Goal: Task Accomplishment & Management: Manage account settings

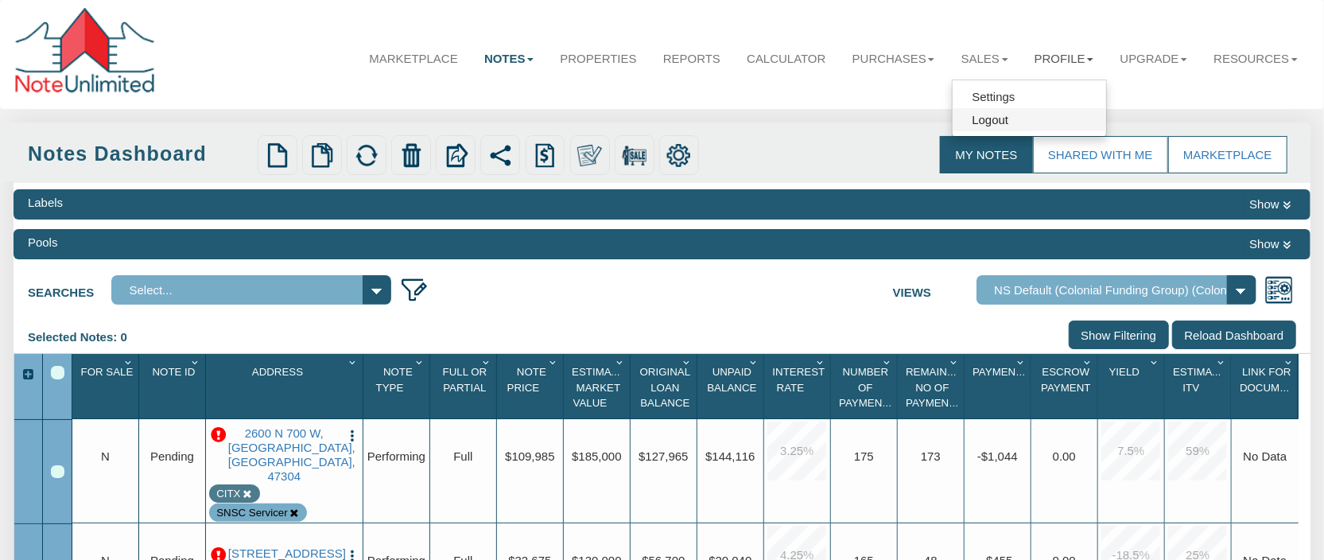
click at [984, 127] on link "Logout" at bounding box center [1029, 119] width 153 height 23
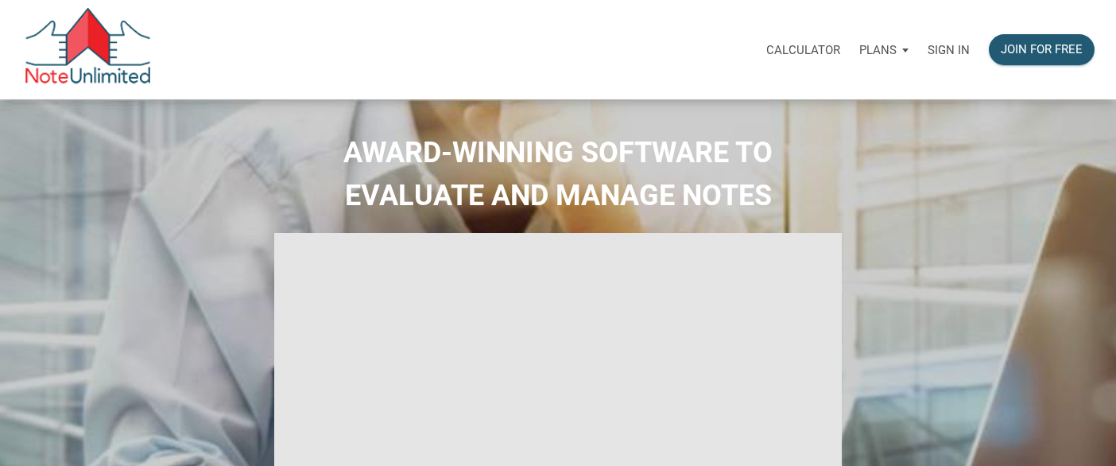
click at [964, 52] on div "Sign in" at bounding box center [948, 50] width 61 height 50
type input "Introduction to new features"
select select
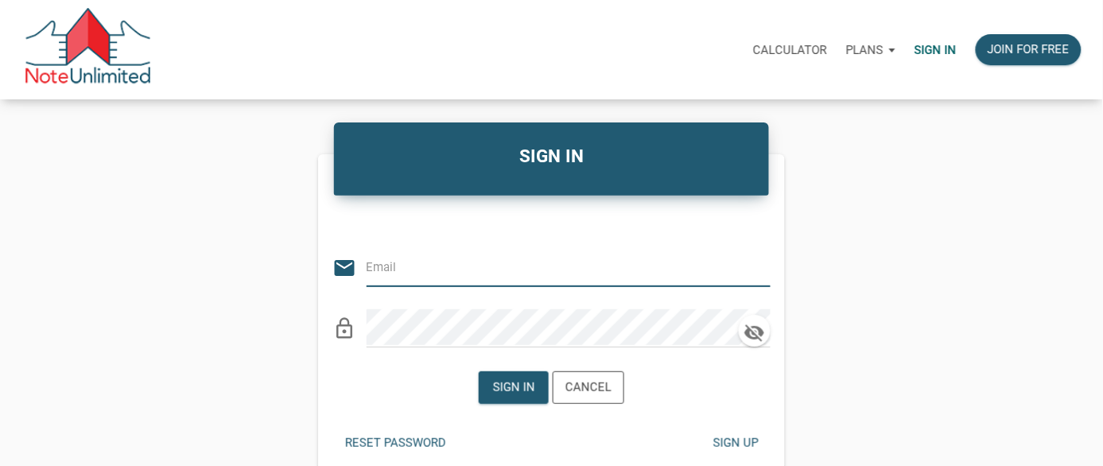
type input "automationnoteunlimited+buyer@gmail.com"
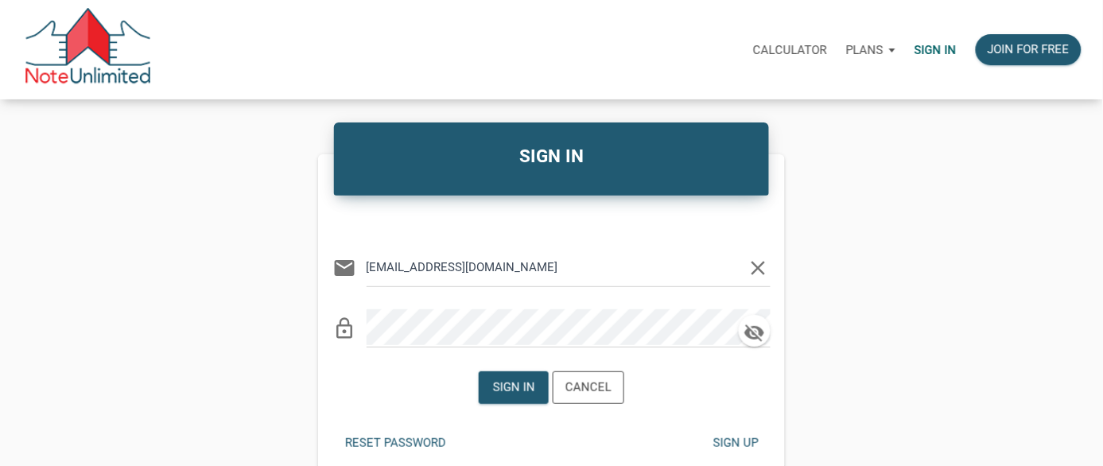
click at [761, 266] on icon "clear" at bounding box center [759, 268] width 24 height 24
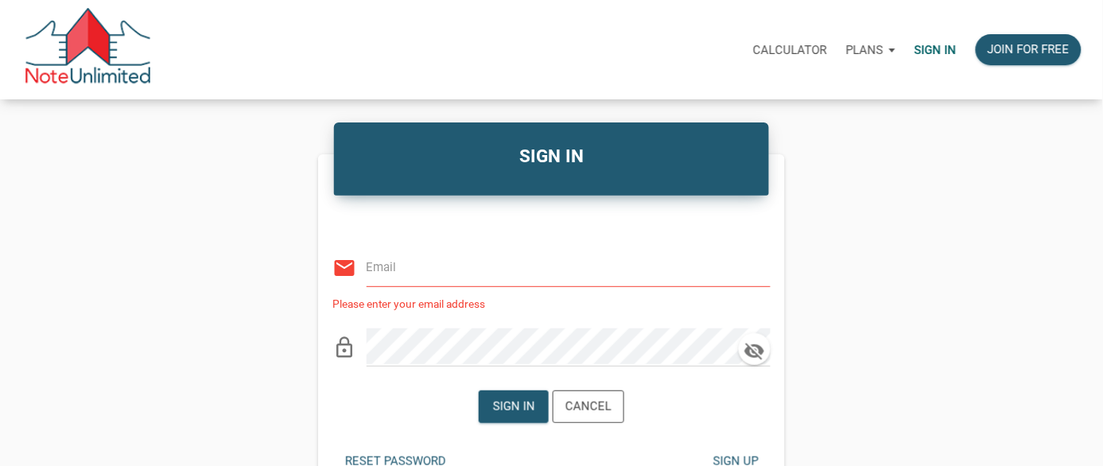
click at [446, 262] on input "email" at bounding box center [557, 267] width 380 height 36
type input "automationnoteunlimited+buyer@gmail.com"
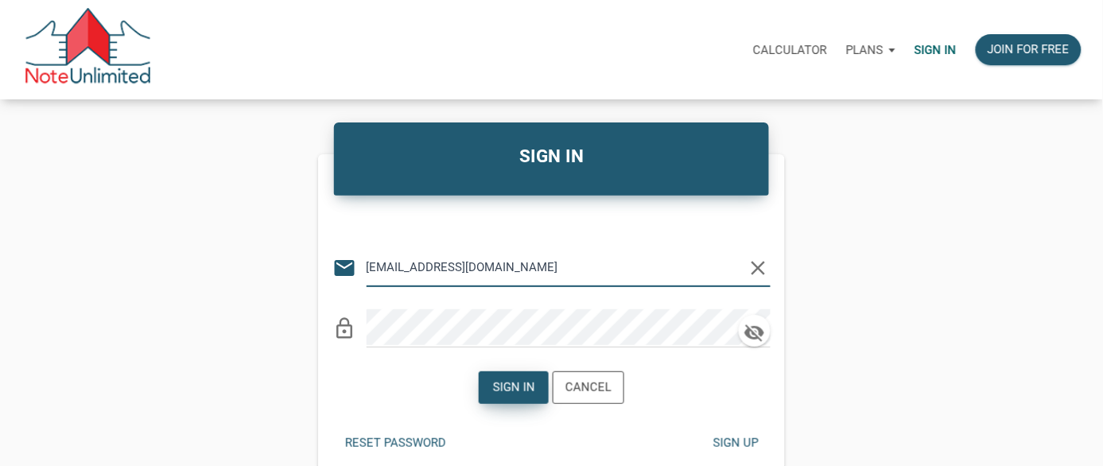
click at [521, 379] on div "Sign in" at bounding box center [514, 387] width 42 height 18
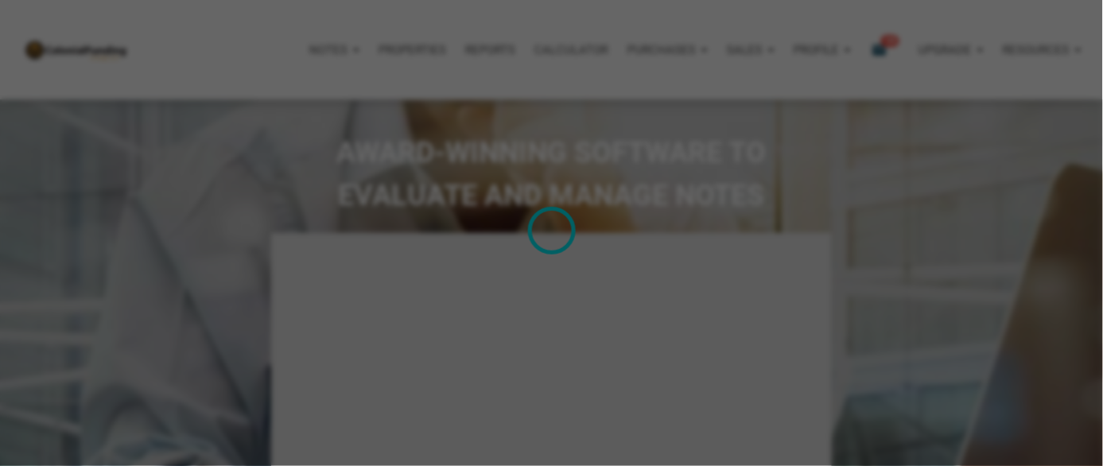
type input "Introduction to new features"
select select
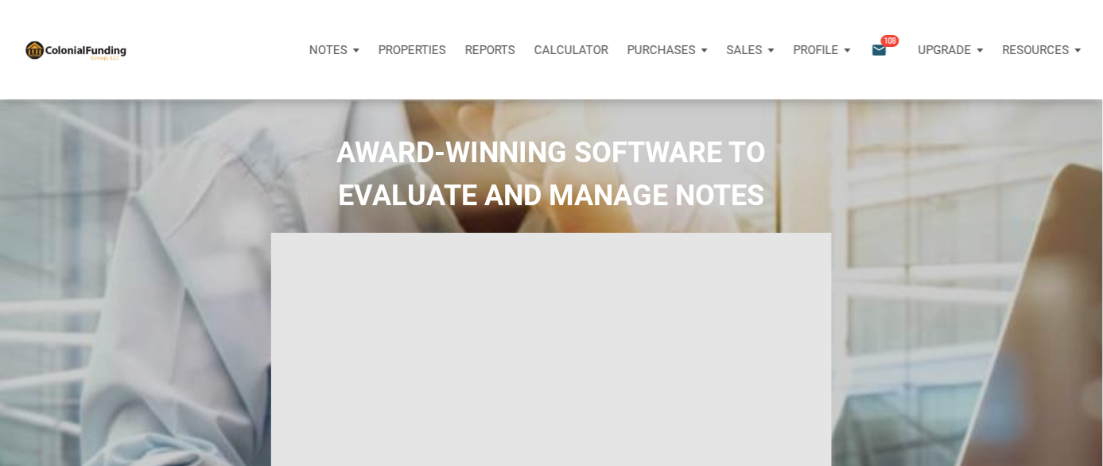
click at [879, 44] on icon "email" at bounding box center [879, 50] width 19 height 18
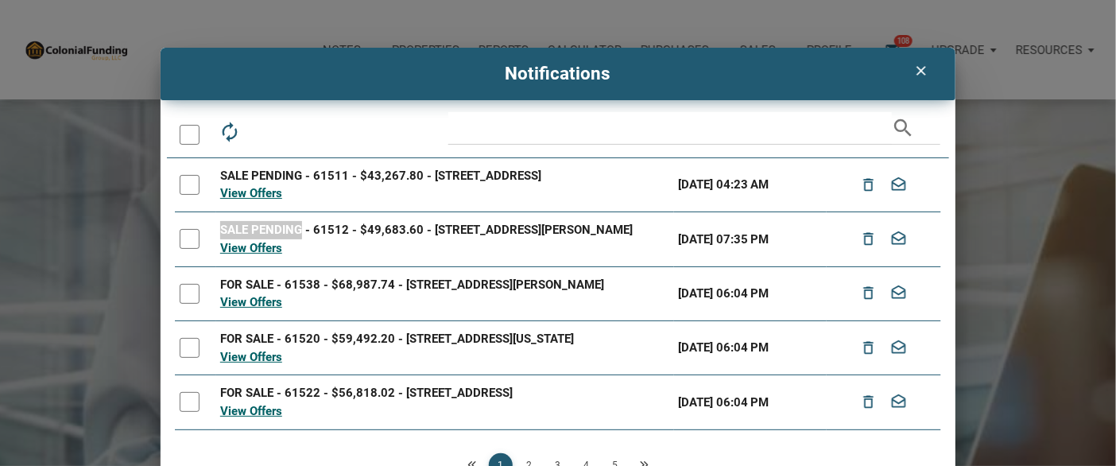
drag, startPoint x: 209, startPoint y: 235, endPoint x: 293, endPoint y: 239, distance: 83.6
click at [293, 239] on td "SALE PENDING - 61512 - $49,683.60 - 702 Pioneer Woods Drive, Indianapolis, IN, …" at bounding box center [445, 239] width 458 height 54
drag, startPoint x: 210, startPoint y: 298, endPoint x: 287, endPoint y: 302, distance: 77.2
click at [287, 302] on td "FOR SALE - 61538 - $68,987.74 - 1338 Kappes Street, Indianapolis, IN, 46221 Vie…" at bounding box center [445, 293] width 458 height 54
click at [241, 200] on link "View Offers" at bounding box center [251, 193] width 62 height 14
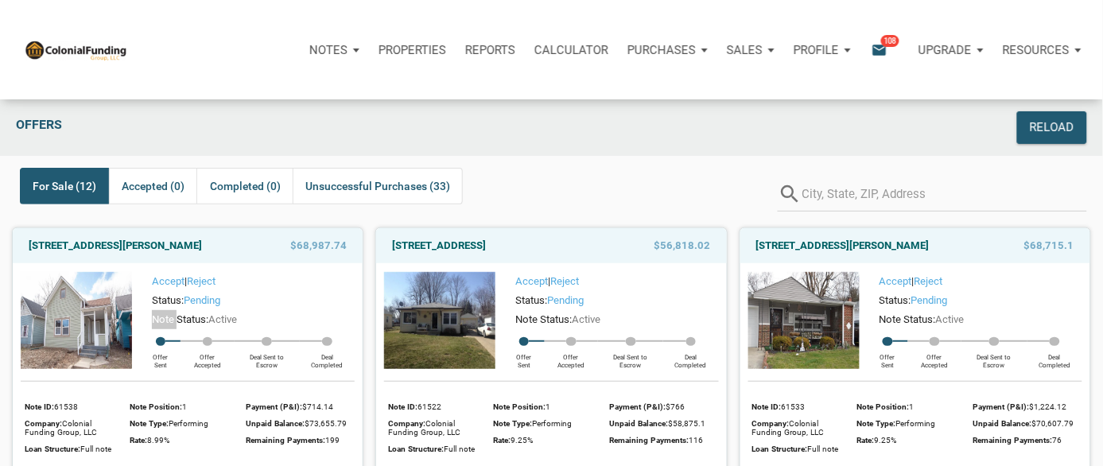
drag, startPoint x: 247, startPoint y: 324, endPoint x: 177, endPoint y: 318, distance: 69.5
click at [177, 318] on div "Accept | Reject Status: pending Note Status: Active Offer Sent Offer Accepted D…" at bounding box center [243, 321] width 223 height 98
drag, startPoint x: 605, startPoint y: 305, endPoint x: 546, endPoint y: 301, distance: 59.0
click at [546, 301] on div "Status: pending" at bounding box center [610, 300] width 215 height 19
click at [623, 305] on div "Status: pending" at bounding box center [610, 300] width 215 height 19
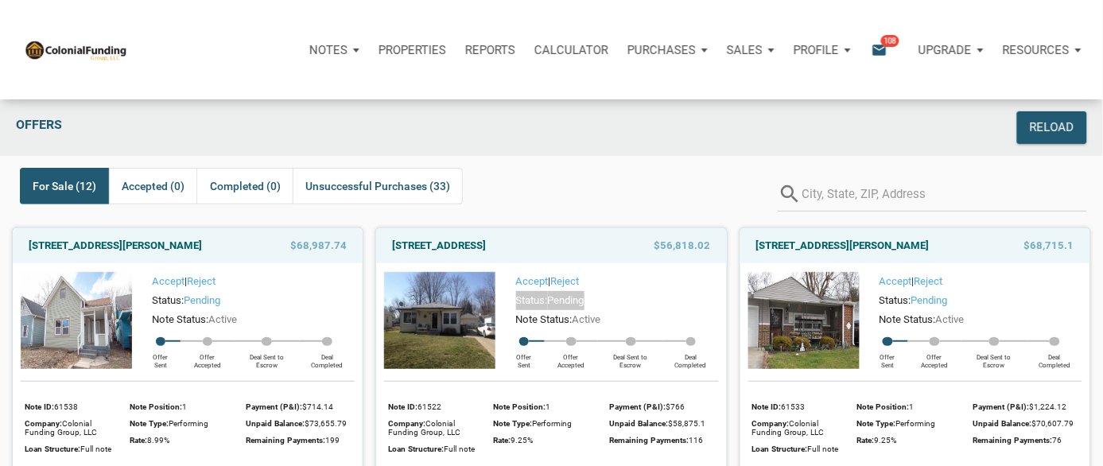
drag, startPoint x: 622, startPoint y: 301, endPoint x: 371, endPoint y: 304, distance: 250.5
click at [511, 298] on div "Status: pending" at bounding box center [610, 300] width 215 height 19
drag, startPoint x: 243, startPoint y: 302, endPoint x: 148, endPoint y: 298, distance: 95.5
click at [149, 298] on div "Status: pending" at bounding box center [247, 300] width 215 height 19
drag, startPoint x: 975, startPoint y: 319, endPoint x: 880, endPoint y: 328, distance: 95.0
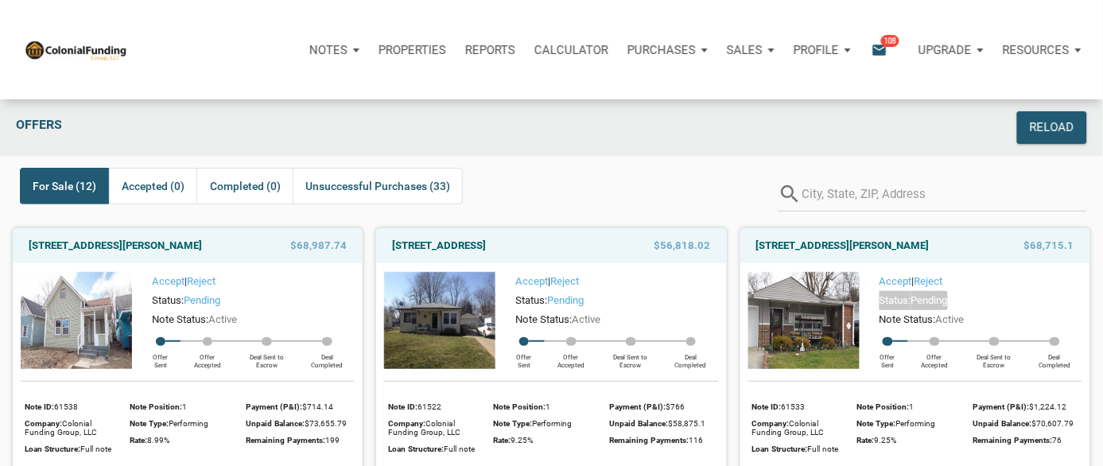
click at [880, 310] on div "Status: pending" at bounding box center [975, 300] width 215 height 19
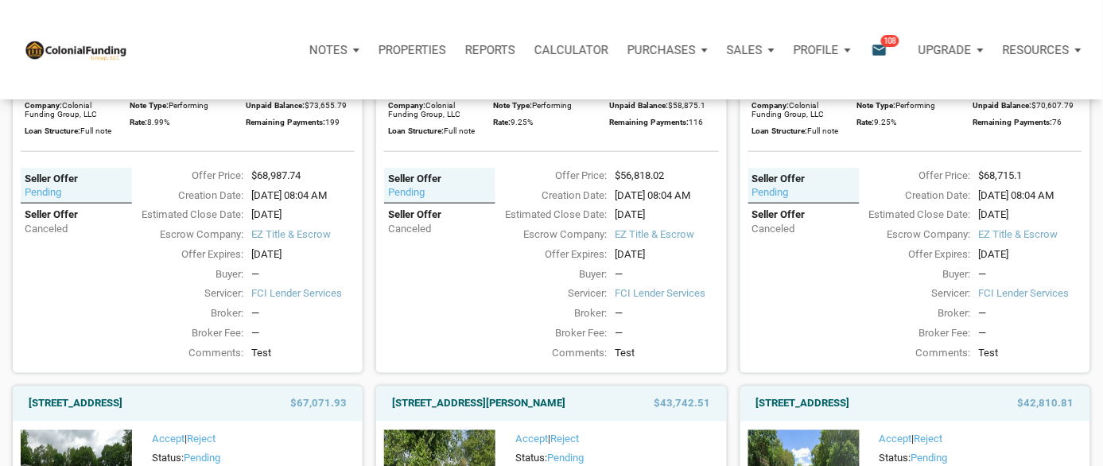
scroll to position [424, 0]
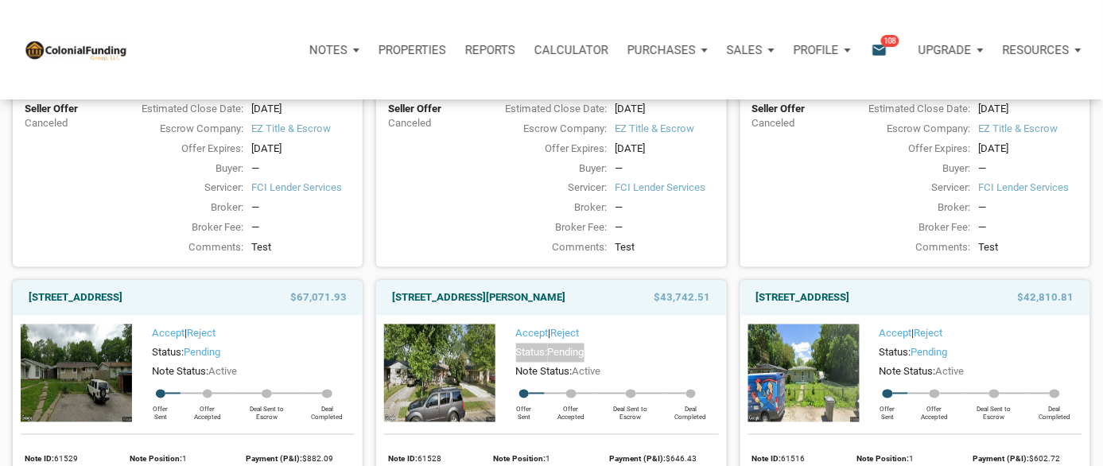
drag, startPoint x: 600, startPoint y: 413, endPoint x: 505, endPoint y: 411, distance: 95.4
click at [505, 363] on div "Status: pending" at bounding box center [610, 353] width 215 height 19
drag, startPoint x: 231, startPoint y: 414, endPoint x: 149, endPoint y: 410, distance: 82.0
click at [147, 363] on div "Status: pending" at bounding box center [247, 353] width 215 height 19
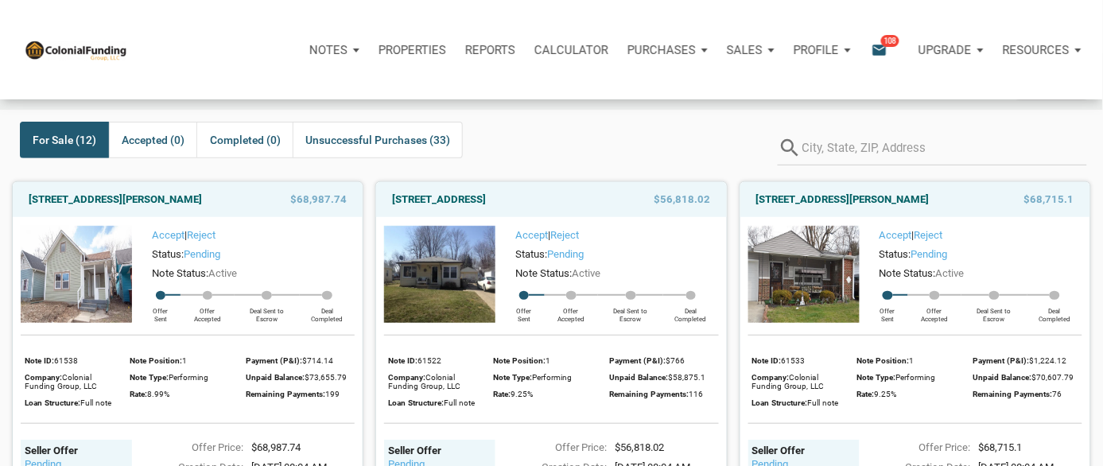
scroll to position [0, 0]
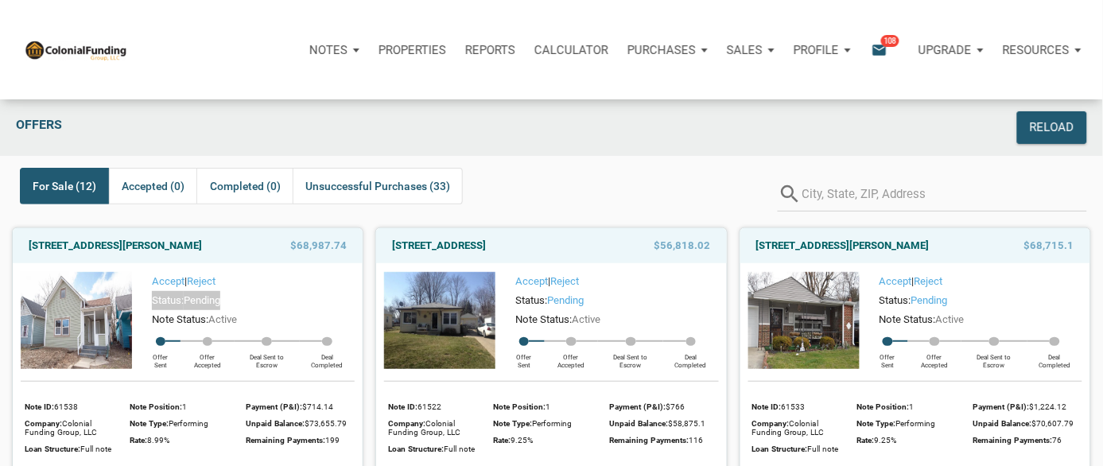
drag, startPoint x: 147, startPoint y: 301, endPoint x: 233, endPoint y: 302, distance: 85.9
click at [233, 302] on div "Status: pending" at bounding box center [247, 300] width 215 height 19
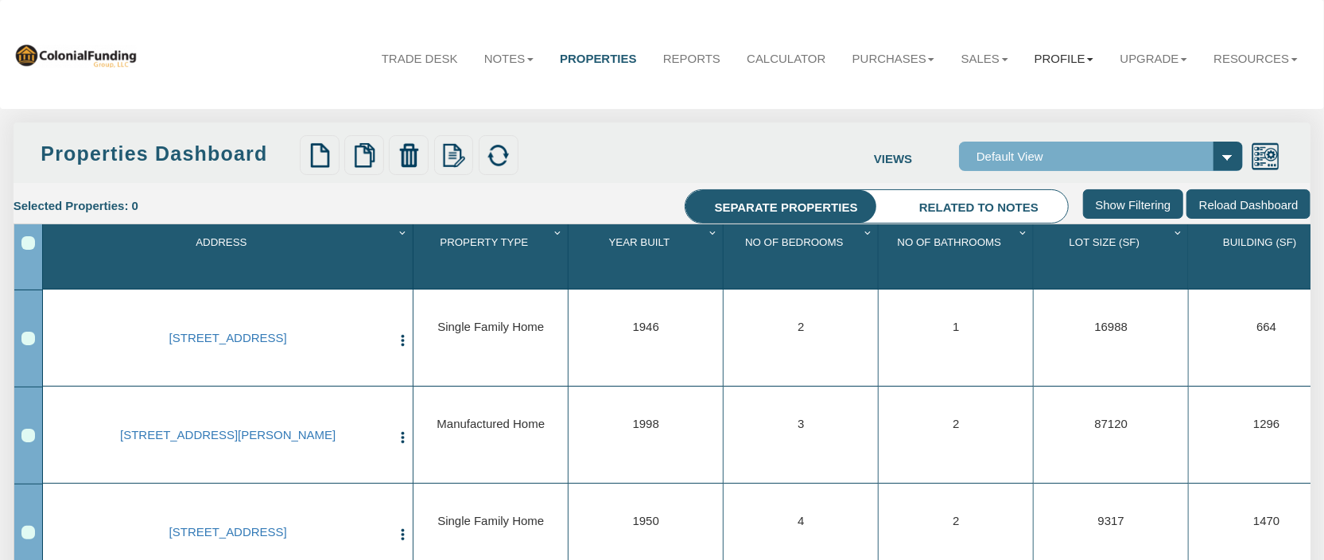
click at [1087, 60] on b at bounding box center [1090, 59] width 6 height 3
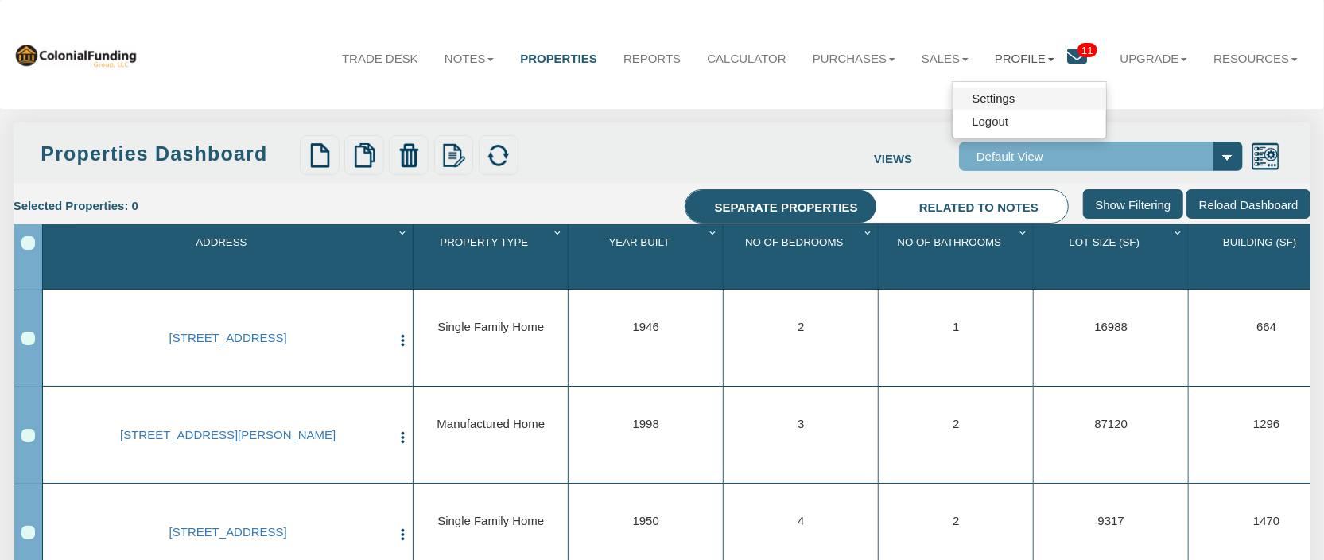
click at [1000, 95] on link "Settings" at bounding box center [1029, 98] width 153 height 23
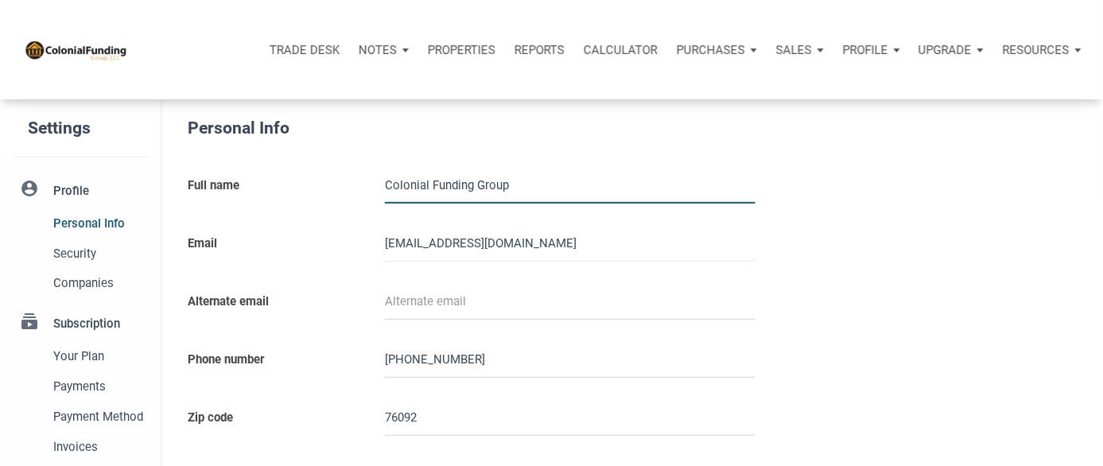
type input "0000000"
select select
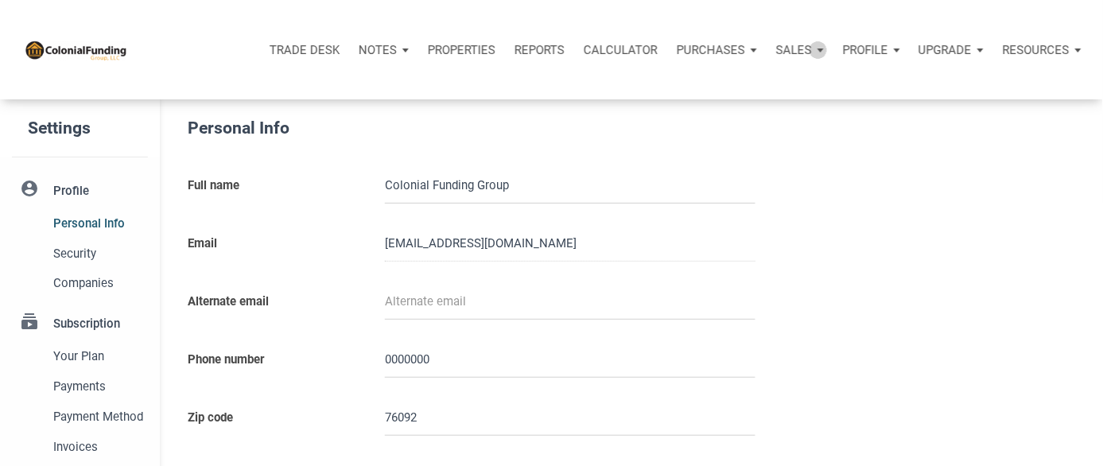
click at [418, 49] on div "Sales" at bounding box center [383, 50] width 69 height 48
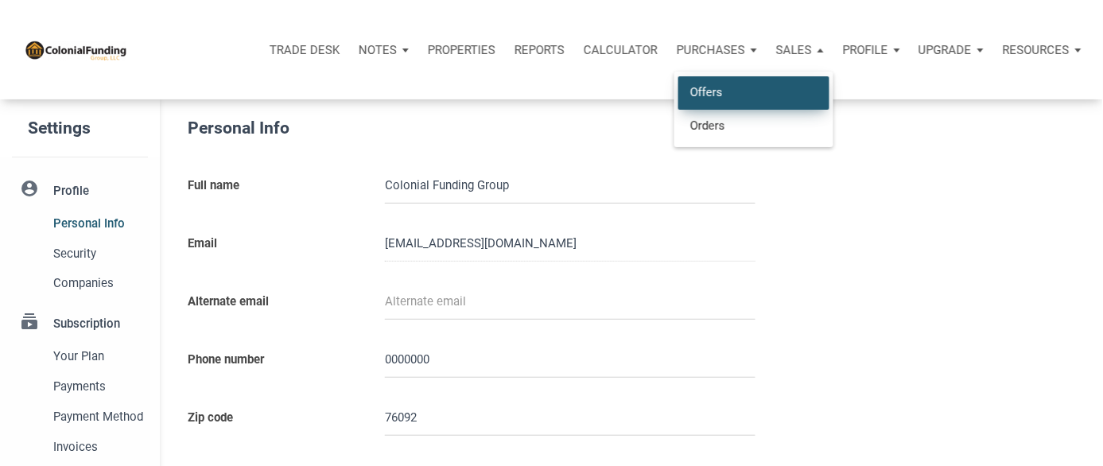
click at [728, 87] on link "Offers" at bounding box center [753, 92] width 151 height 33
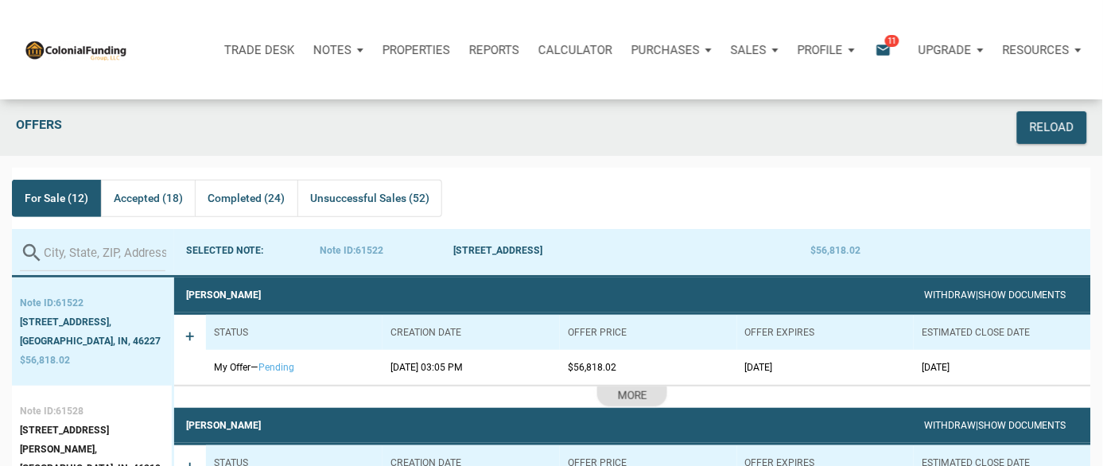
click at [46, 196] on span "For Sale (12)" at bounding box center [57, 197] width 64 height 19
click at [147, 196] on span "Accepted (18)" at bounding box center [148, 197] width 69 height 19
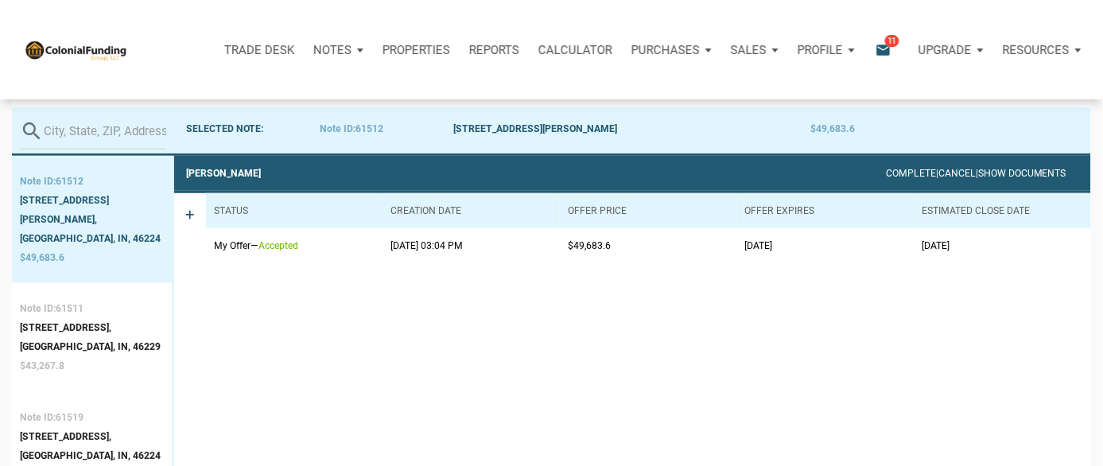
scroll to position [106, 0]
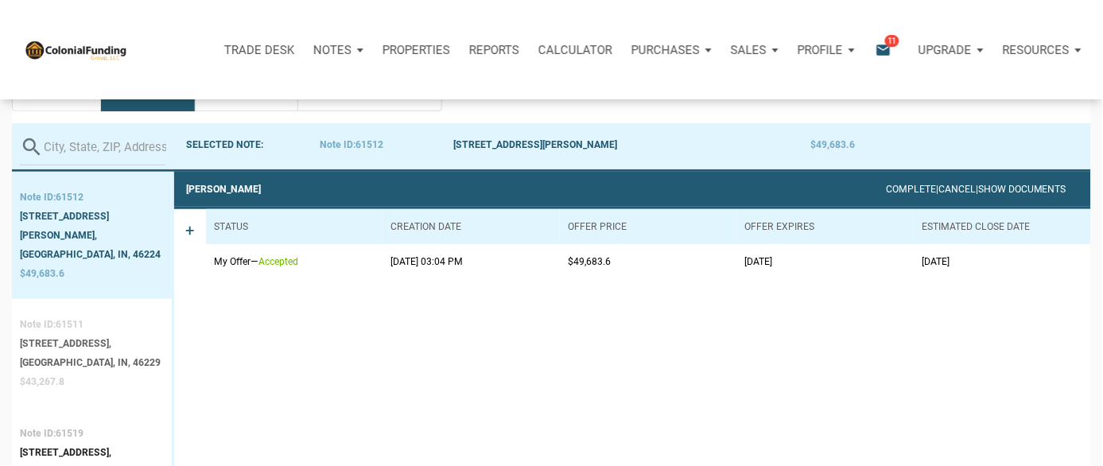
click at [88, 334] on div "10231 Greenbrook Ct," at bounding box center [90, 343] width 141 height 19
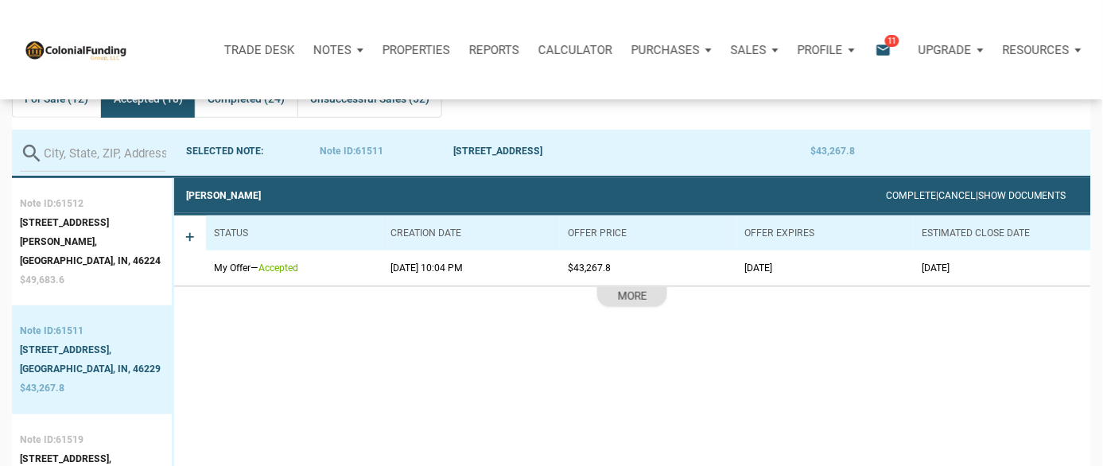
scroll to position [0, 0]
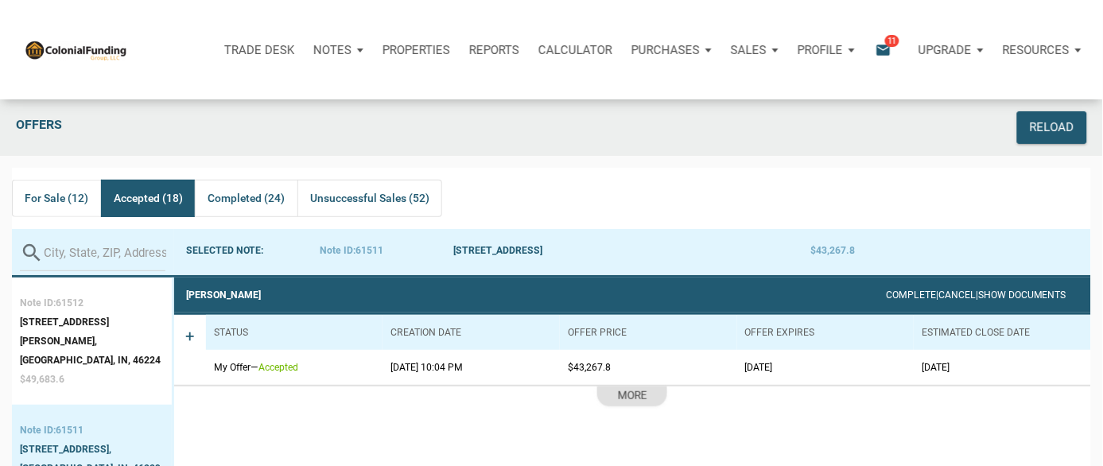
click at [425, 330] on th "Creation date" at bounding box center [470, 332] width 177 height 35
drag, startPoint x: 441, startPoint y: 331, endPoint x: 487, endPoint y: 423, distance: 102.8
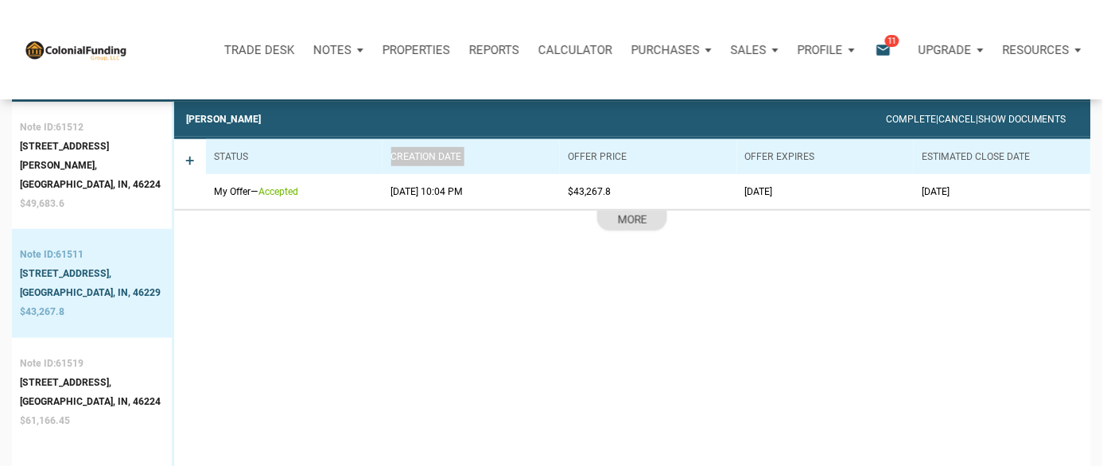
scroll to position [212, 0]
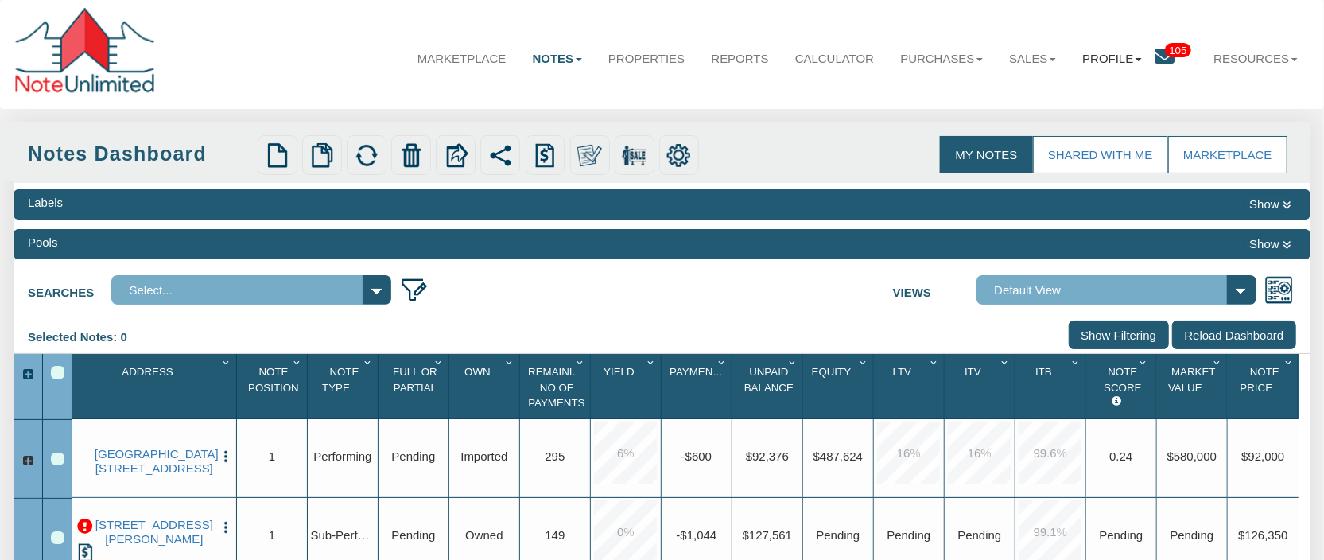
click at [1132, 62] on link "Profile" at bounding box center [1113, 58] width 86 height 42
click at [841, 105] on nav "Menu Marketplace Notes Dashboard Transactions Properties Reports Calculator Pur…" at bounding box center [662, 54] width 1324 height 109
click at [635, 62] on link "Properties" at bounding box center [646, 58] width 103 height 42
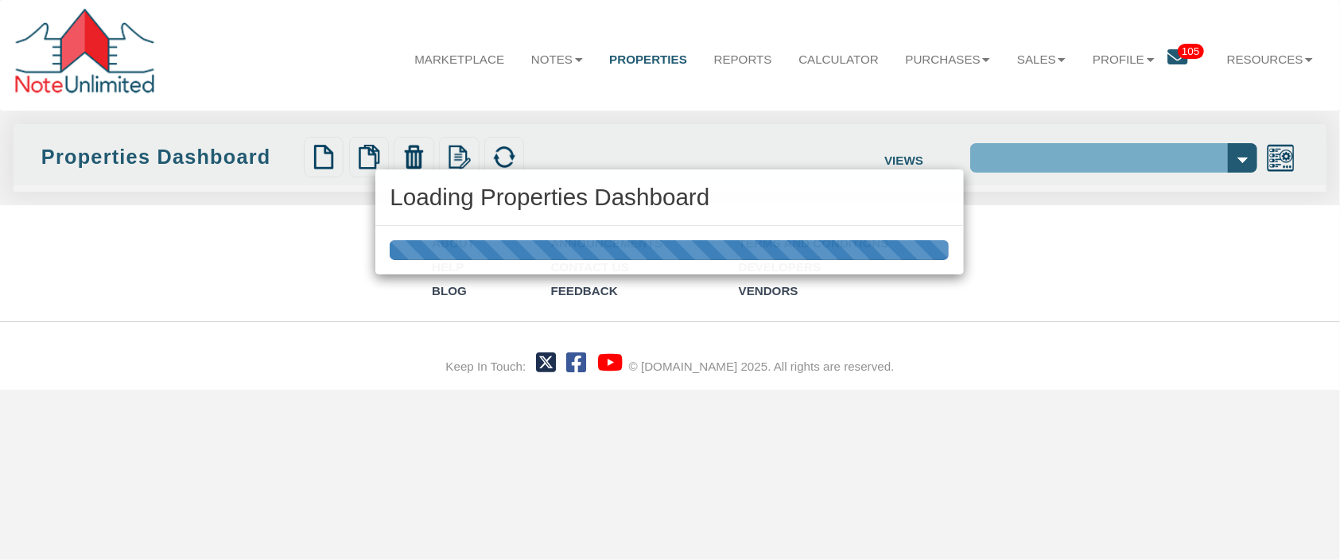
select select "138"
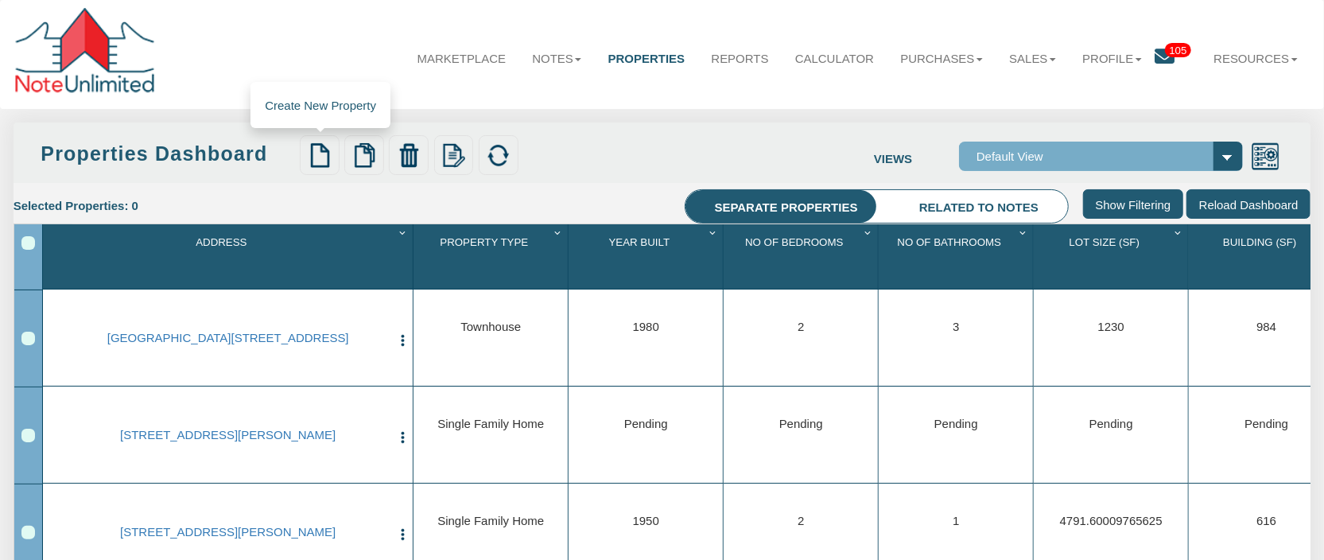
click at [323, 163] on img at bounding box center [320, 155] width 25 height 25
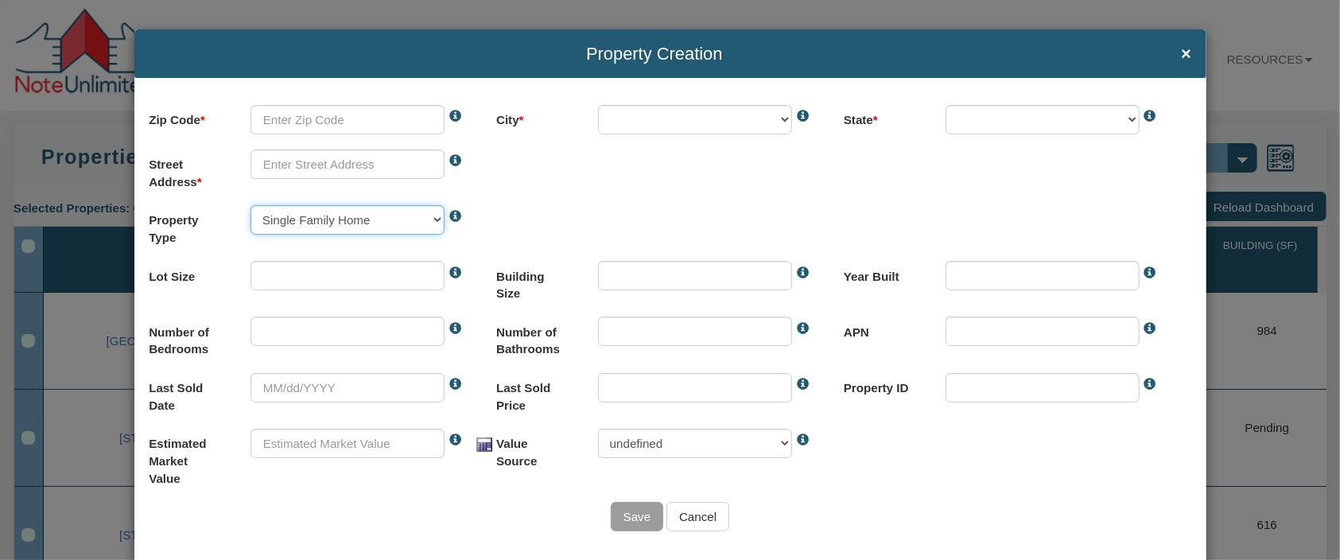
select select "string:MULTI-FAM5+"
click at [250, 205] on select "Single Family Home Commercial Land Commercial Property Commercial Property Cond…" at bounding box center [347, 219] width 194 height 29
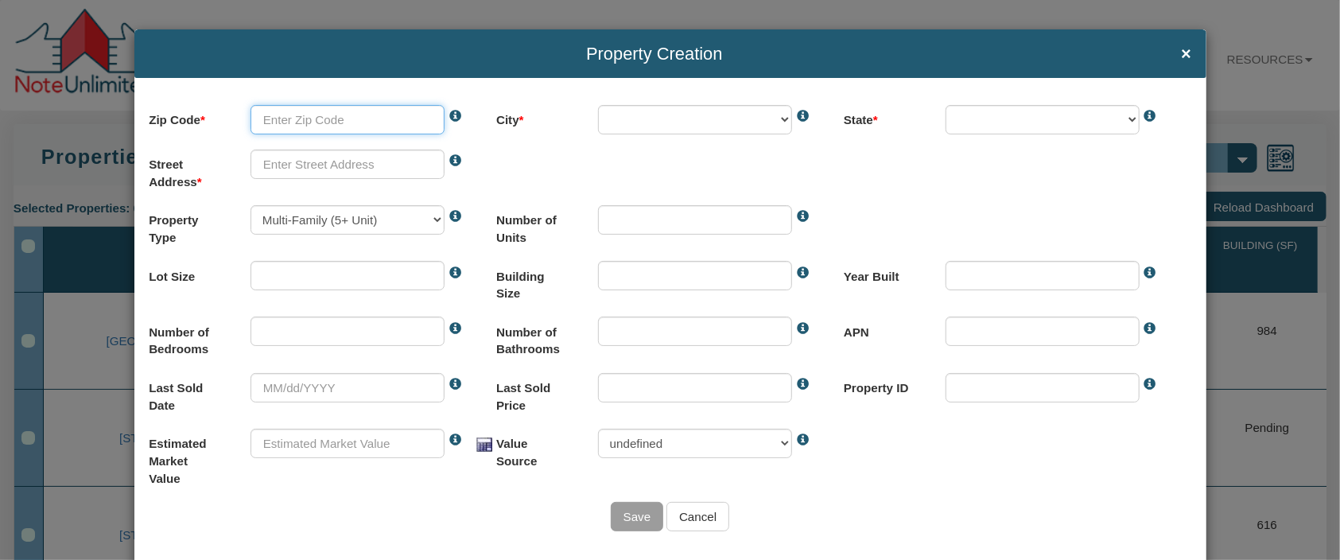
click at [335, 124] on input "text" at bounding box center [347, 119] width 194 height 29
type input "94303"
click at [361, 167] on body "Property Creation × Zip Code 94303 This value is not a valid number. The zipcod…" at bounding box center [670, 471] width 1340 height 943
select select "string:EAST PALO ALTO"
select select "string:CA"
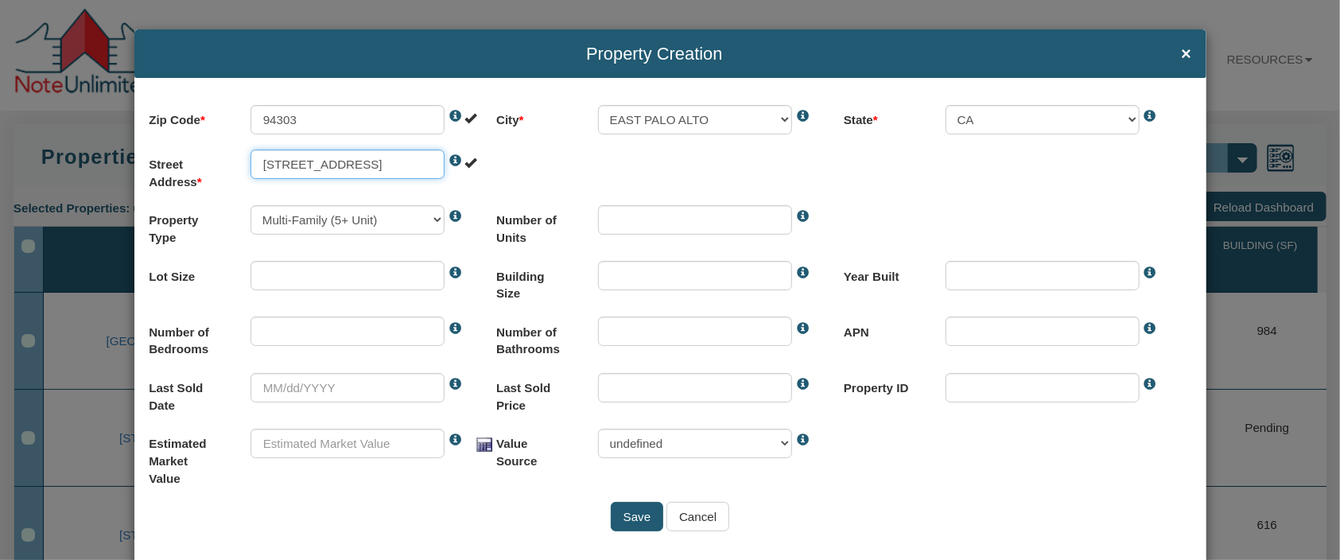
type input "[STREET_ADDRESS]"
click at [707, 223] on input "number" at bounding box center [695, 219] width 194 height 29
type input "5"
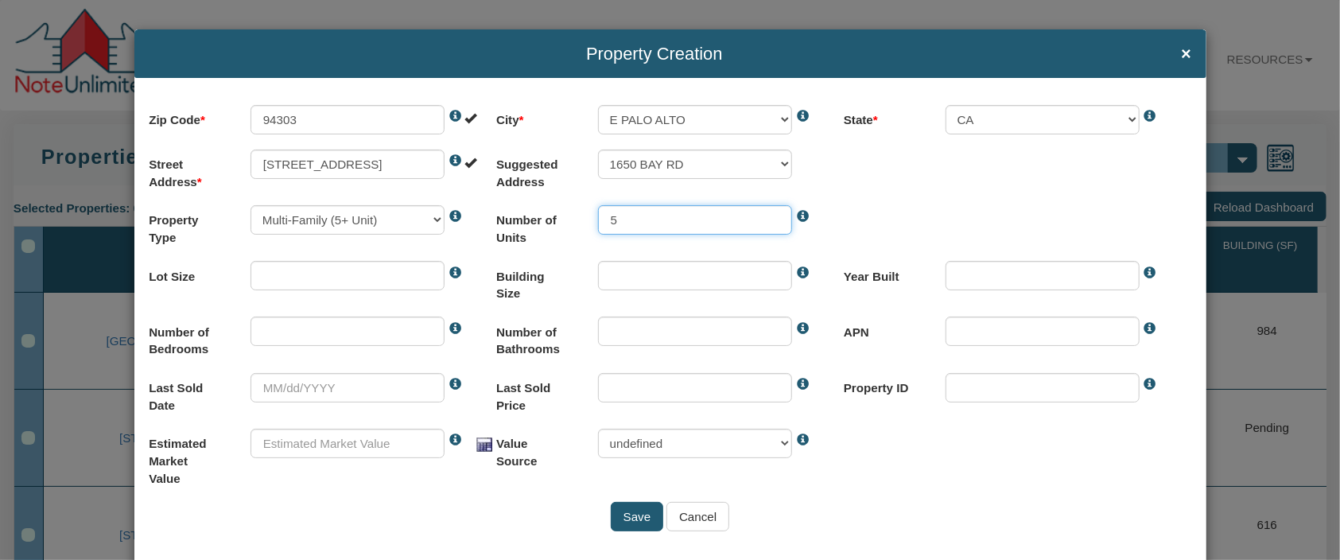
select select "string:E [GEOGRAPHIC_DATA]"
select select "string:1650 BAY RD"
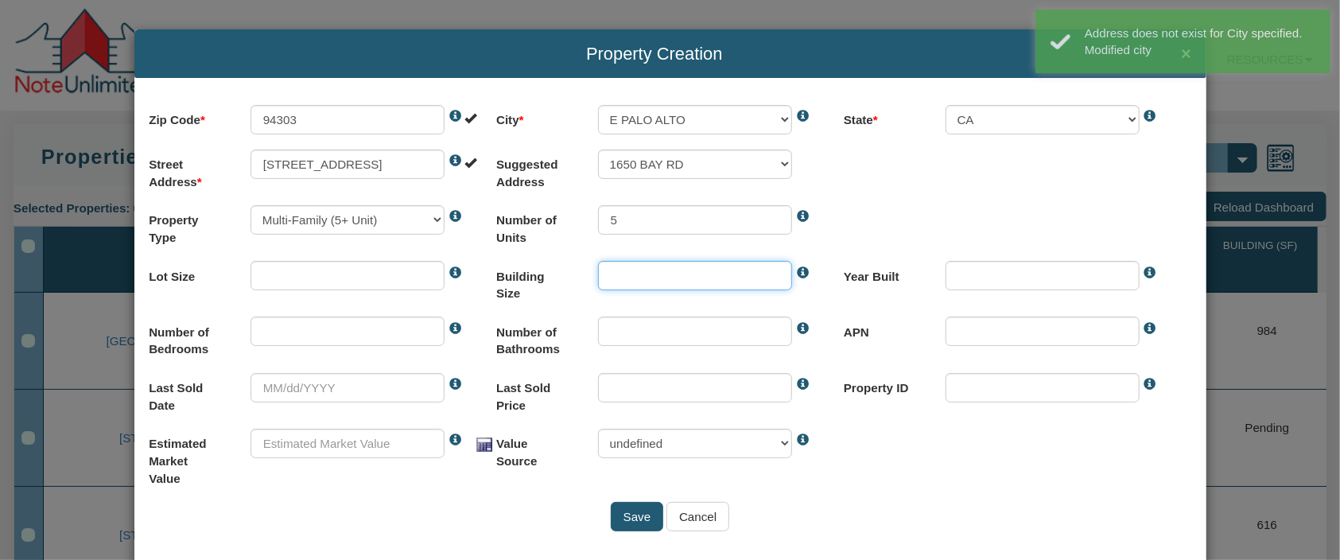
click at [662, 277] on input "text" at bounding box center [695, 275] width 194 height 29
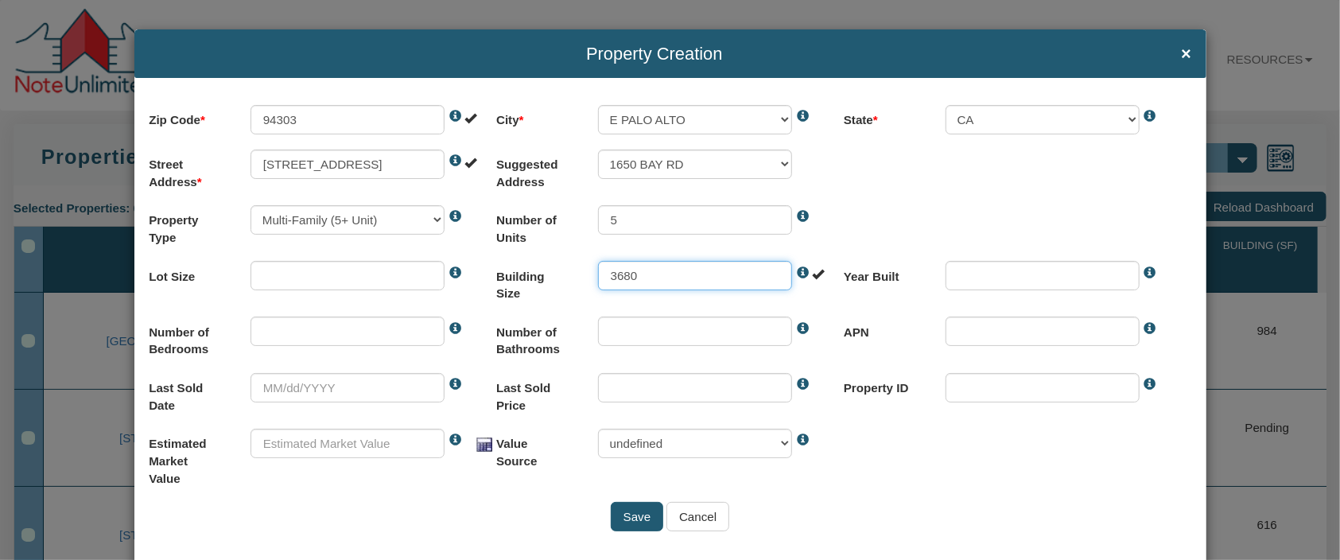
type input "3680"
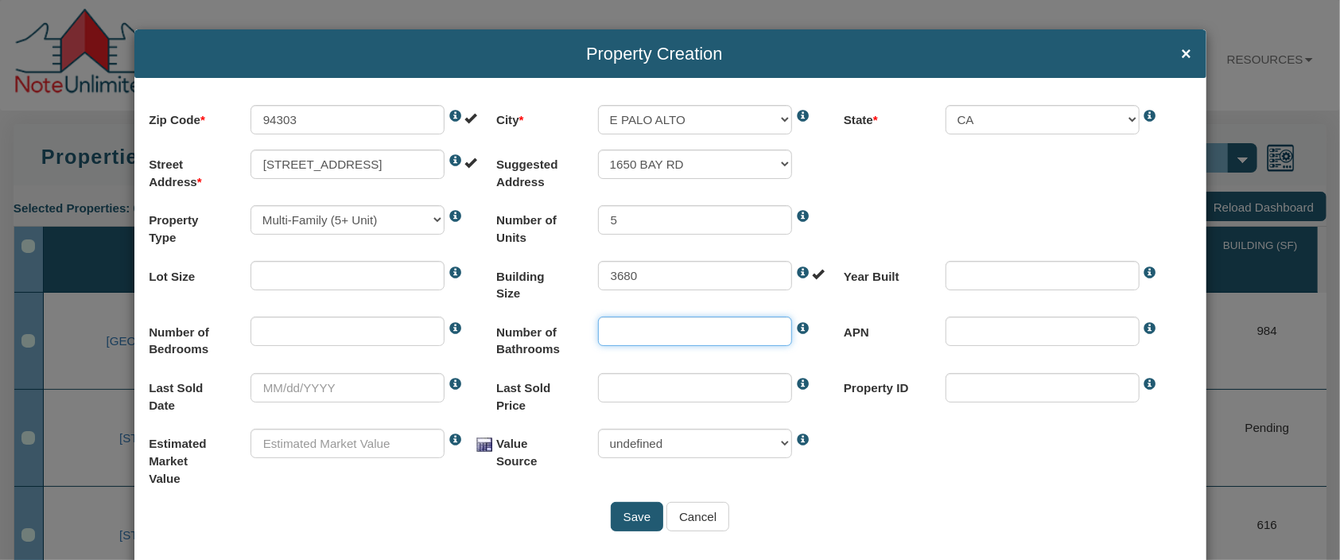
click at [636, 335] on input "text" at bounding box center [695, 330] width 194 height 29
type input "5"
drag, startPoint x: 617, startPoint y: 328, endPoint x: 598, endPoint y: 328, distance: 19.1
click at [598, 328] on input "6" at bounding box center [695, 330] width 194 height 29
type input "5"
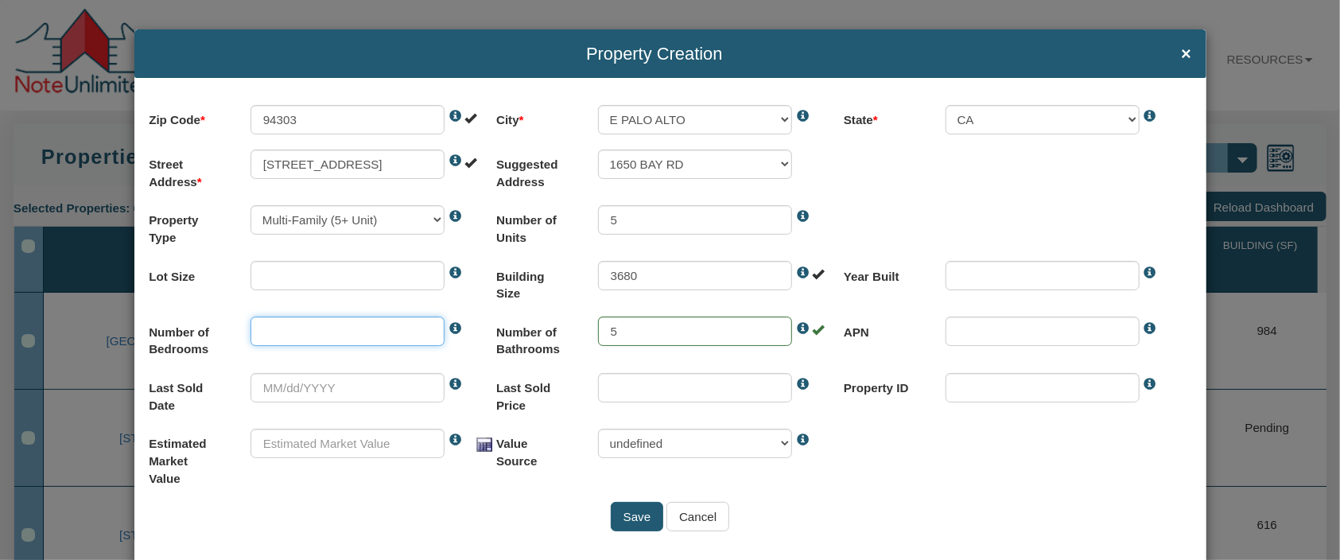
click at [395, 337] on input "text" at bounding box center [347, 330] width 194 height 29
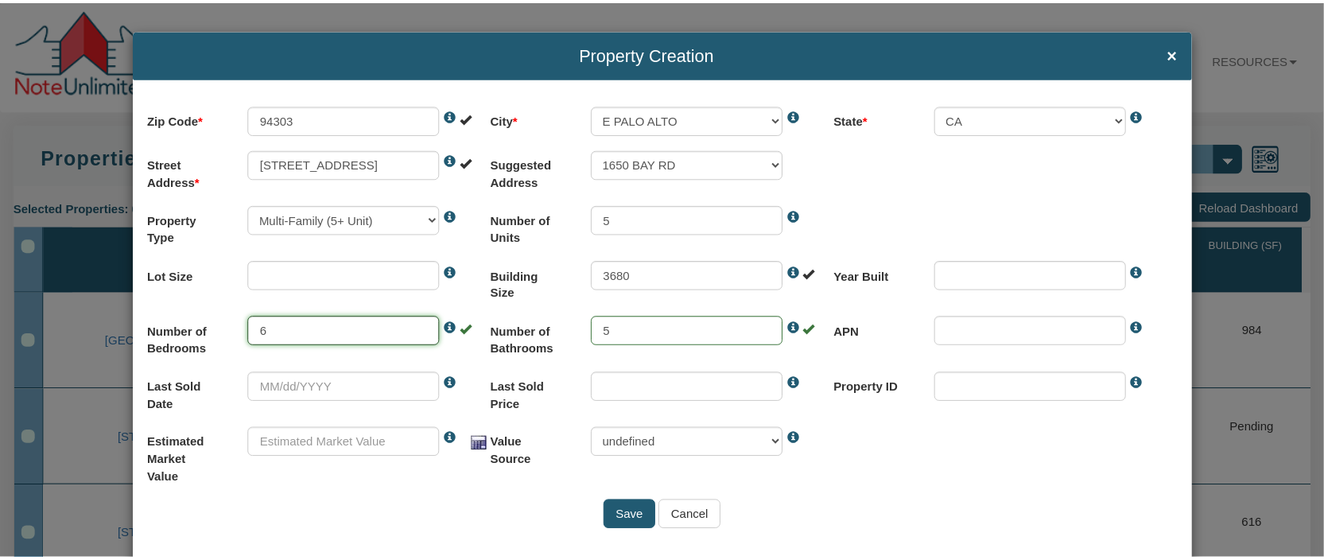
scroll to position [42, 0]
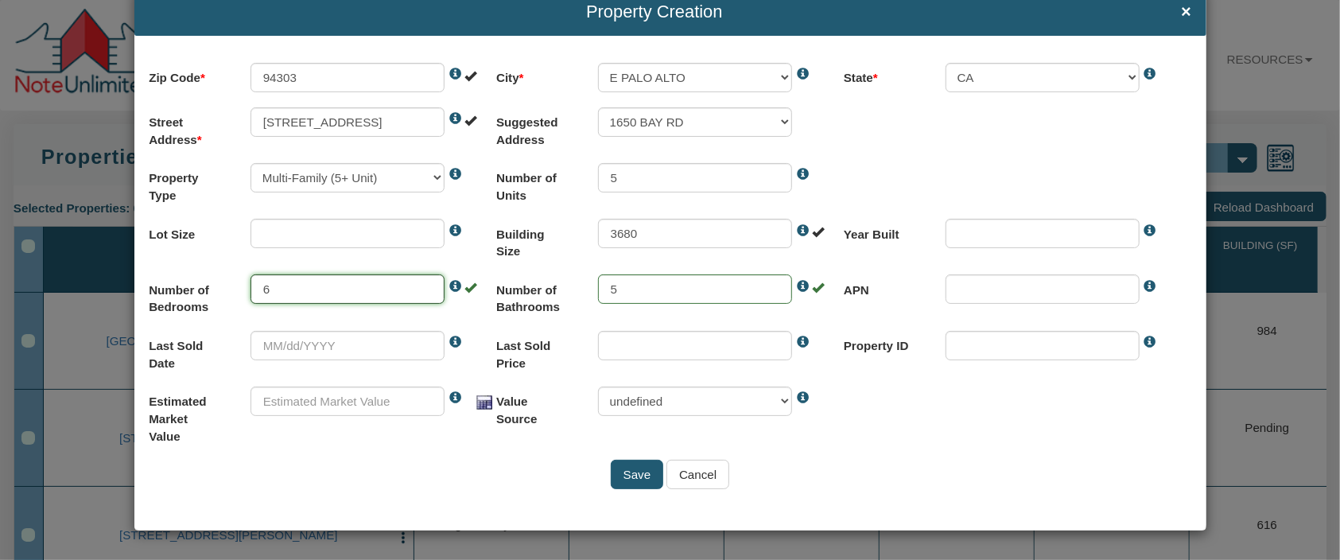
type input "6"
click at [634, 475] on input "Save" at bounding box center [637, 474] width 52 height 29
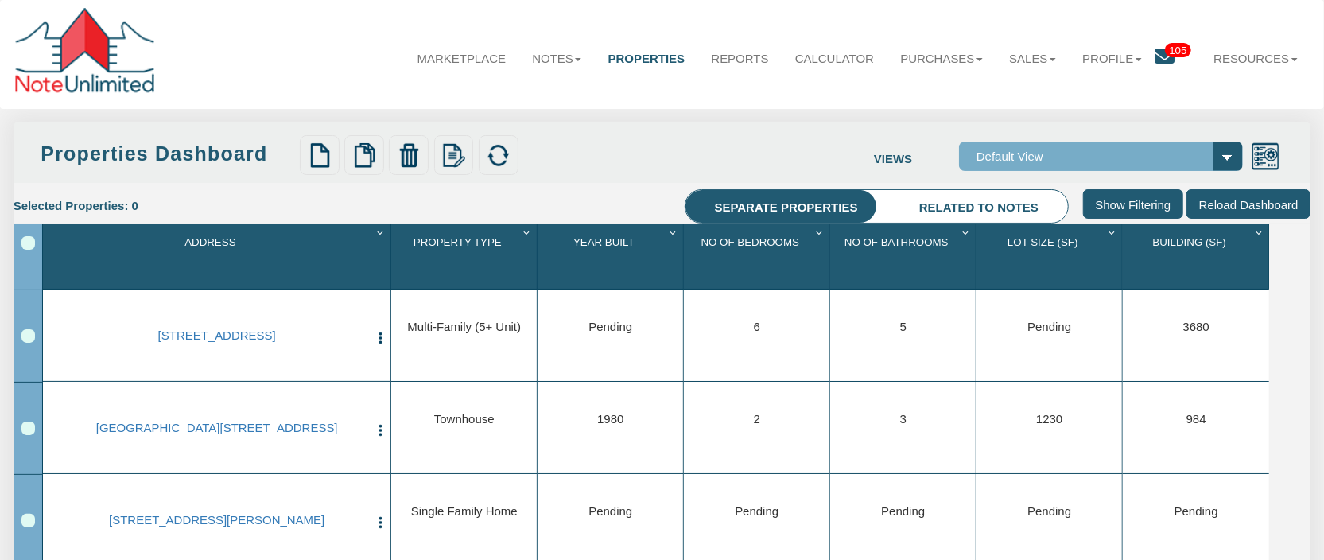
click at [29, 337] on div "Row 1, Row Selection Checkbox" at bounding box center [28, 336] width 14 height 14
click at [498, 159] on img at bounding box center [498, 155] width 25 height 25
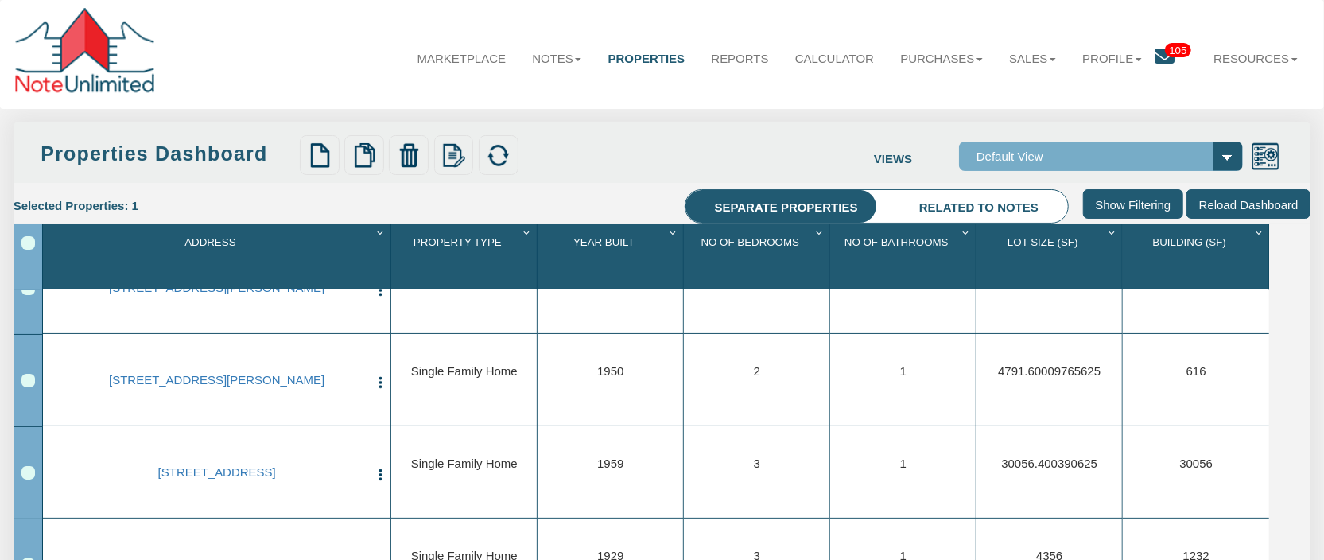
scroll to position [0, 0]
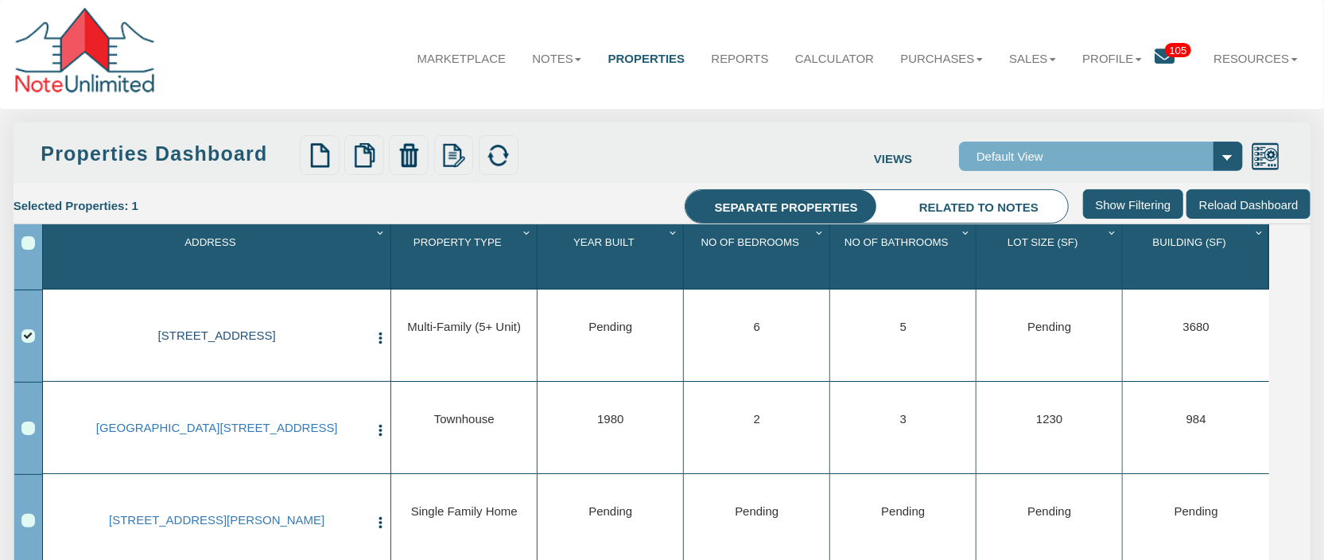
click at [258, 331] on div "1650 bay rd, E PALO ALTO, CA, 94303 Edit Delete Update Info" at bounding box center [217, 338] width 342 height 92
click at [258, 340] on link "1650 bay rd, E PALO ALTO, CA, 94303" at bounding box center [216, 335] width 303 height 14
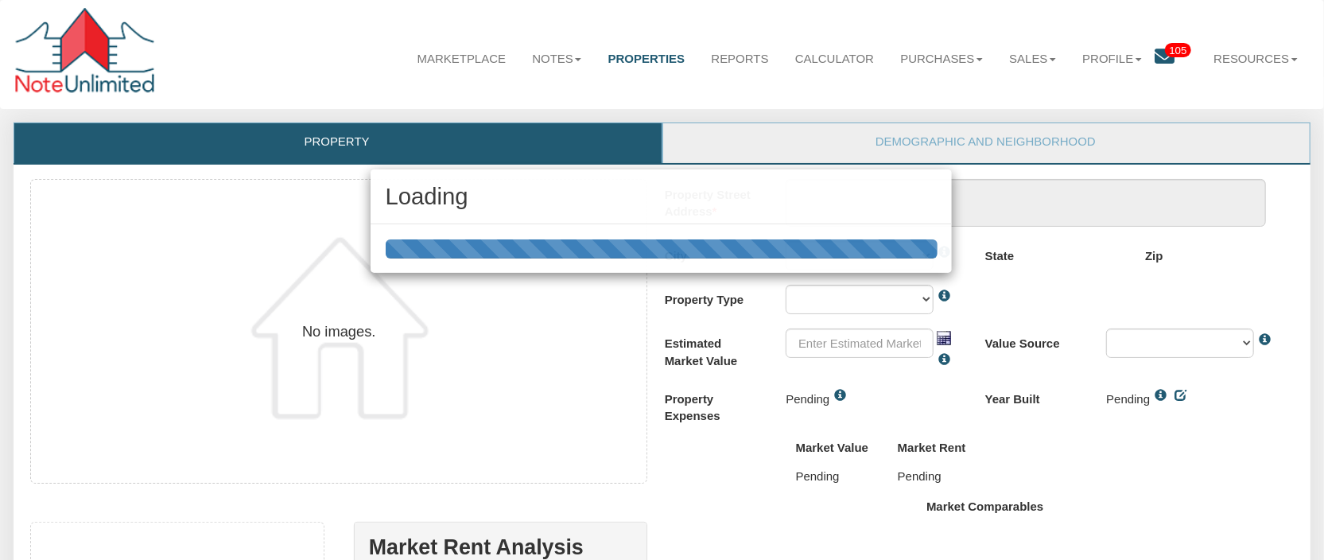
scroll to position [382, 0]
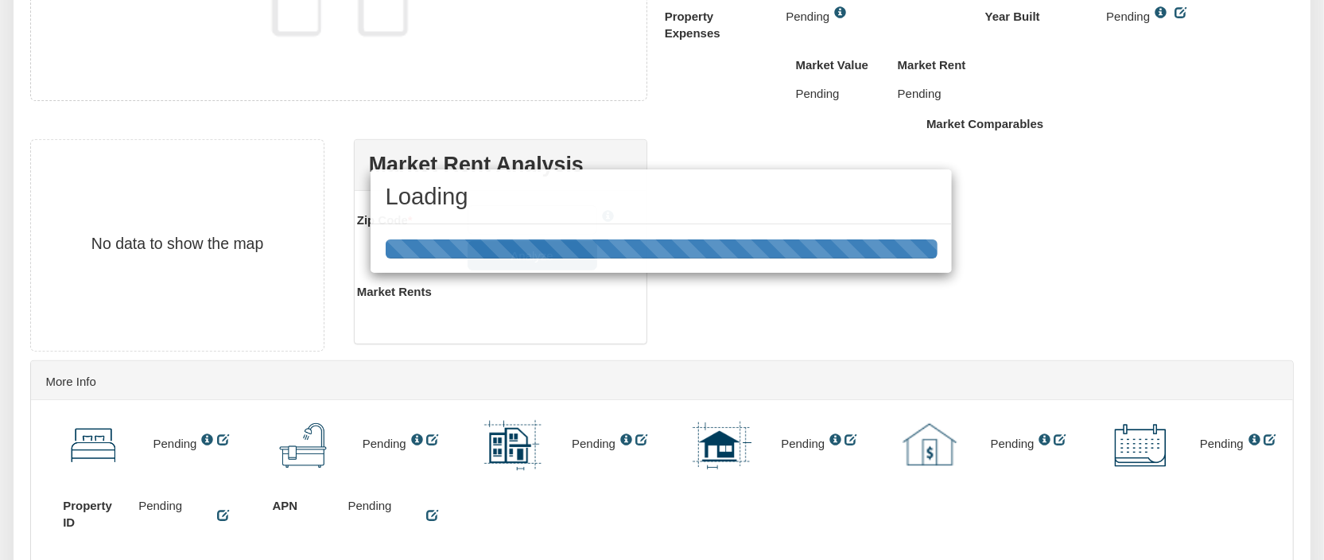
type textarea "[STREET_ADDRESS]"
type input "94303"
select select "string:E [GEOGRAPHIC_DATA]"
select select "string:MULTI-FAM5+"
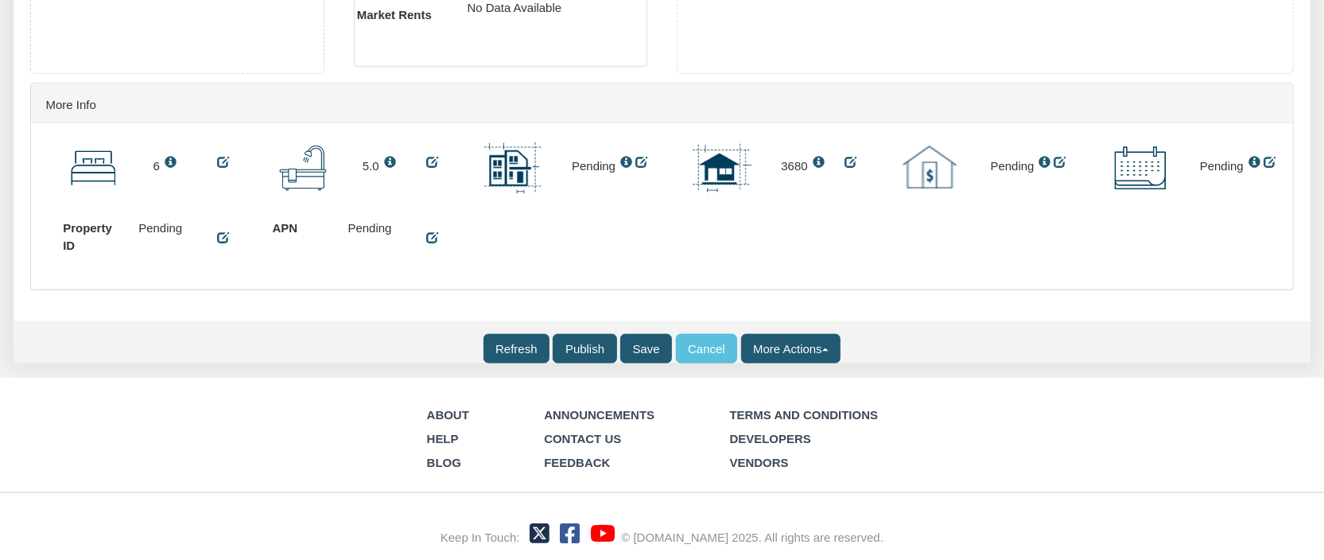
scroll to position [1290, 0]
click at [515, 348] on input "Refresh" at bounding box center [516, 348] width 67 height 29
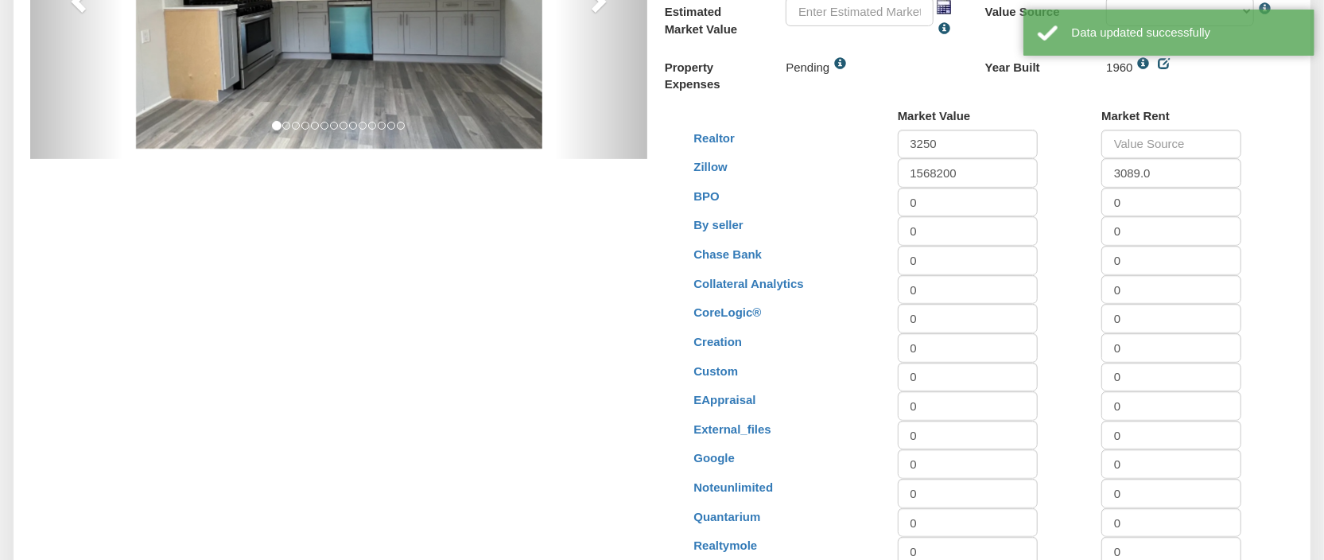
scroll to position [399, 0]
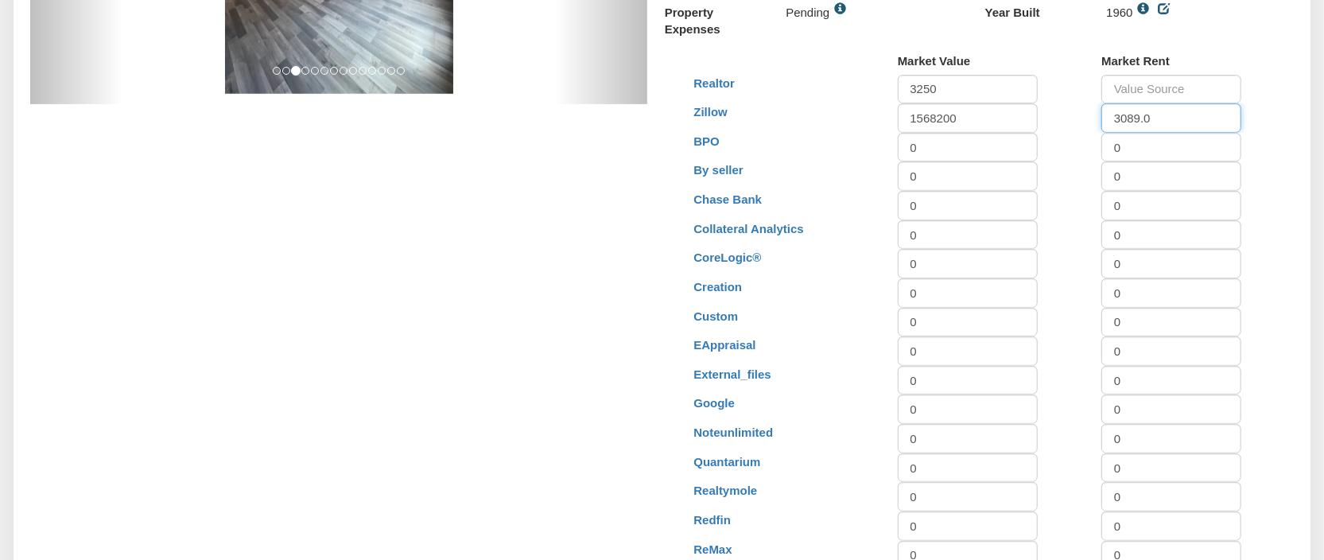
drag, startPoint x: 1155, startPoint y: 121, endPoint x: 1112, endPoint y: 118, distance: 43.8
click at [1112, 118] on input "3089.0" at bounding box center [1171, 117] width 140 height 29
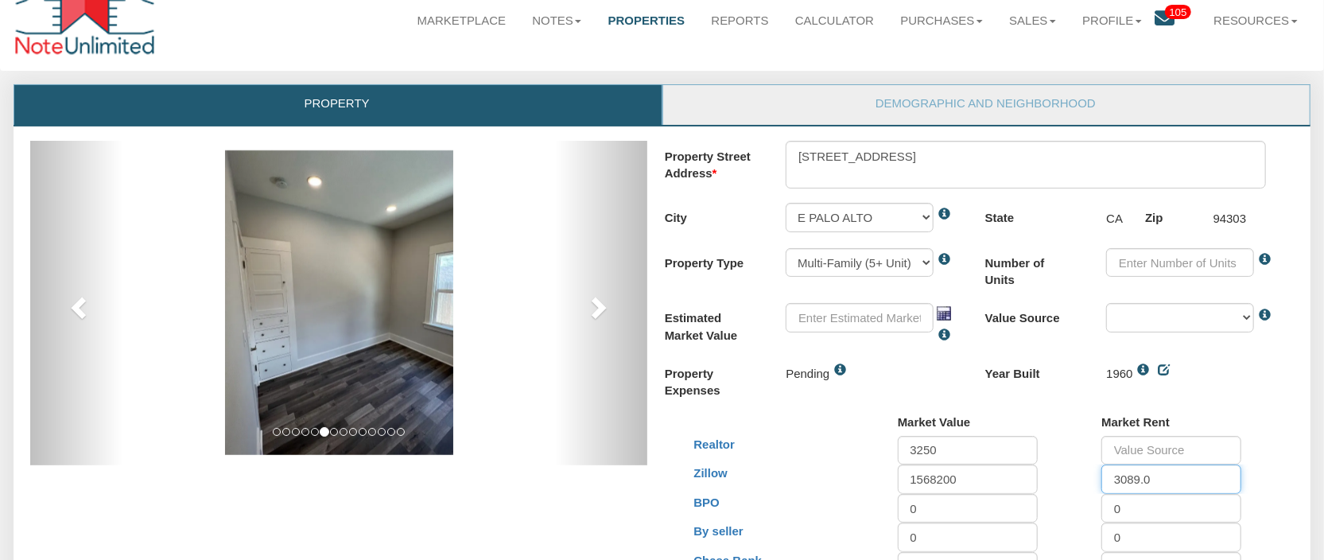
scroll to position [0, 0]
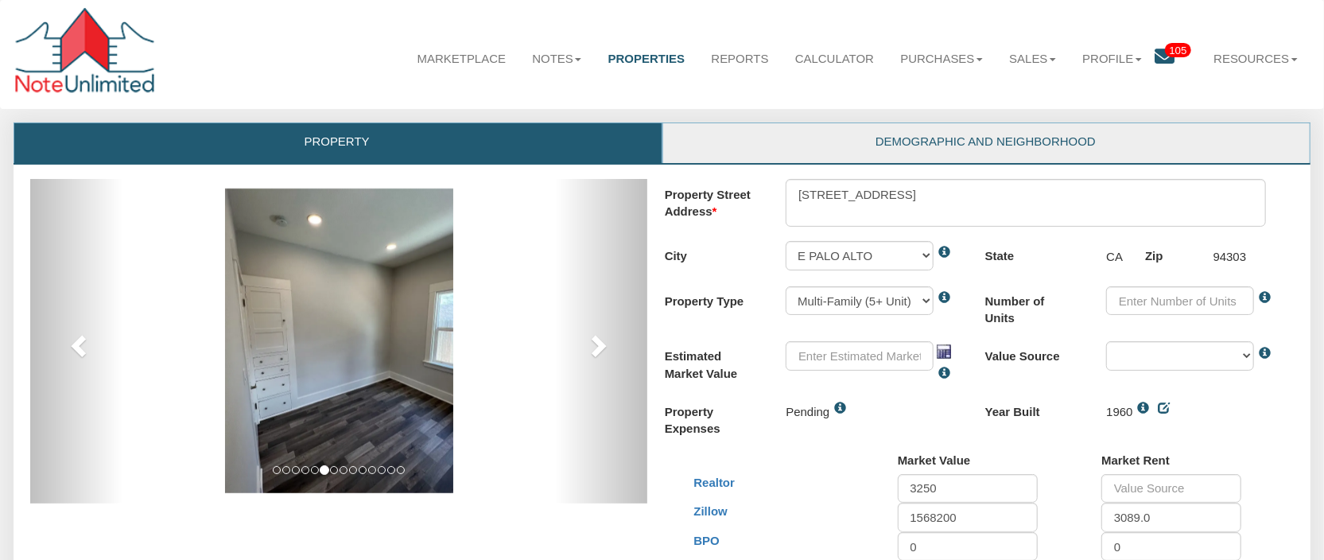
click at [1002, 147] on link "Demographic and Neighborhood" at bounding box center [986, 143] width 646 height 40
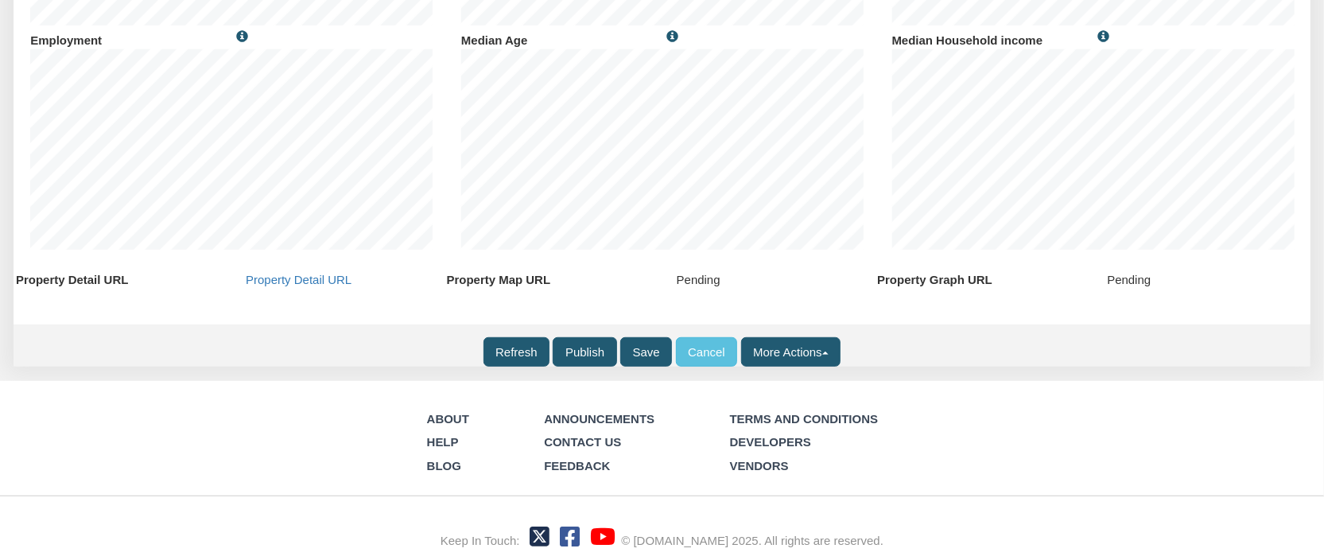
scroll to position [523, 0]
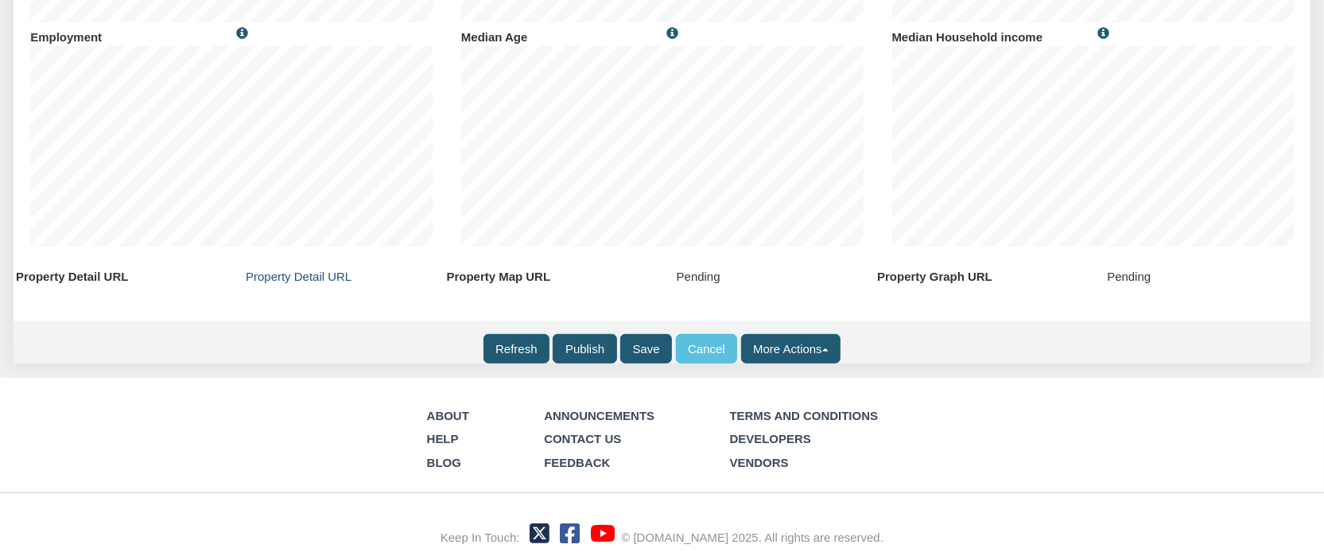
click at [318, 274] on link "Property Detail URL" at bounding box center [299, 277] width 106 height 14
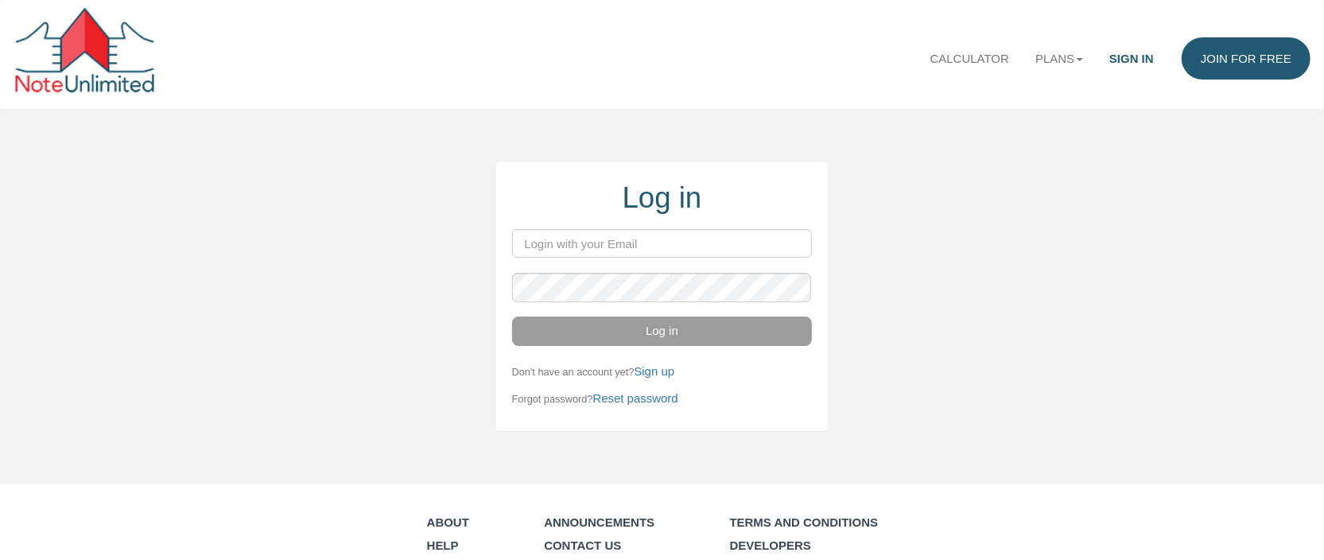
type input "vlad@noteunlimited.com"
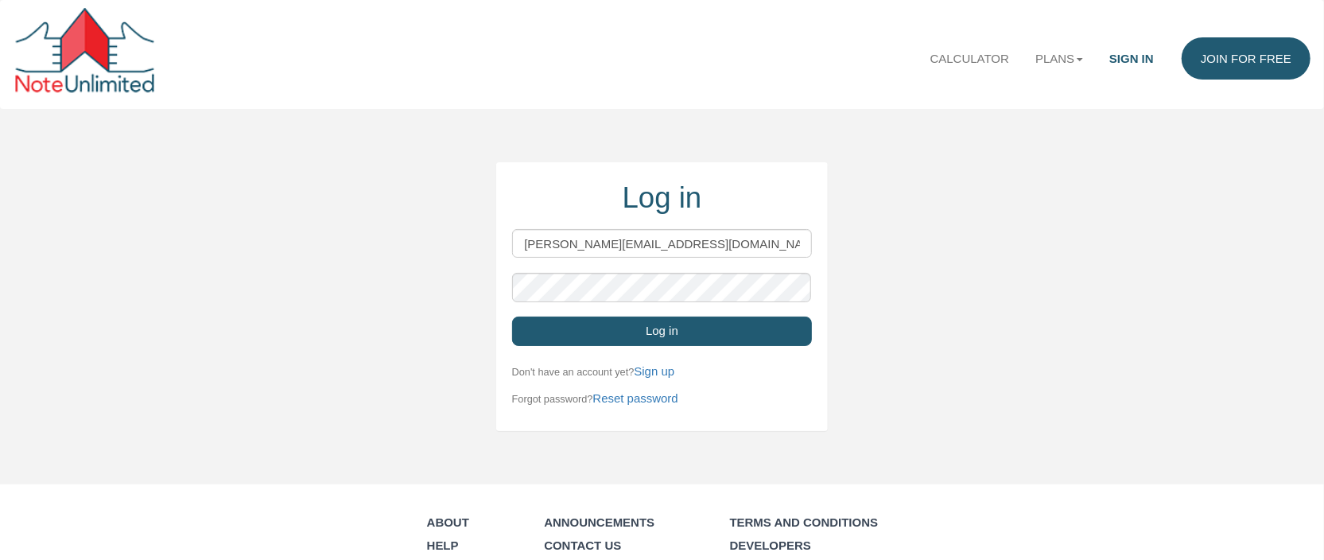
click at [675, 335] on button "Log in" at bounding box center [662, 330] width 301 height 29
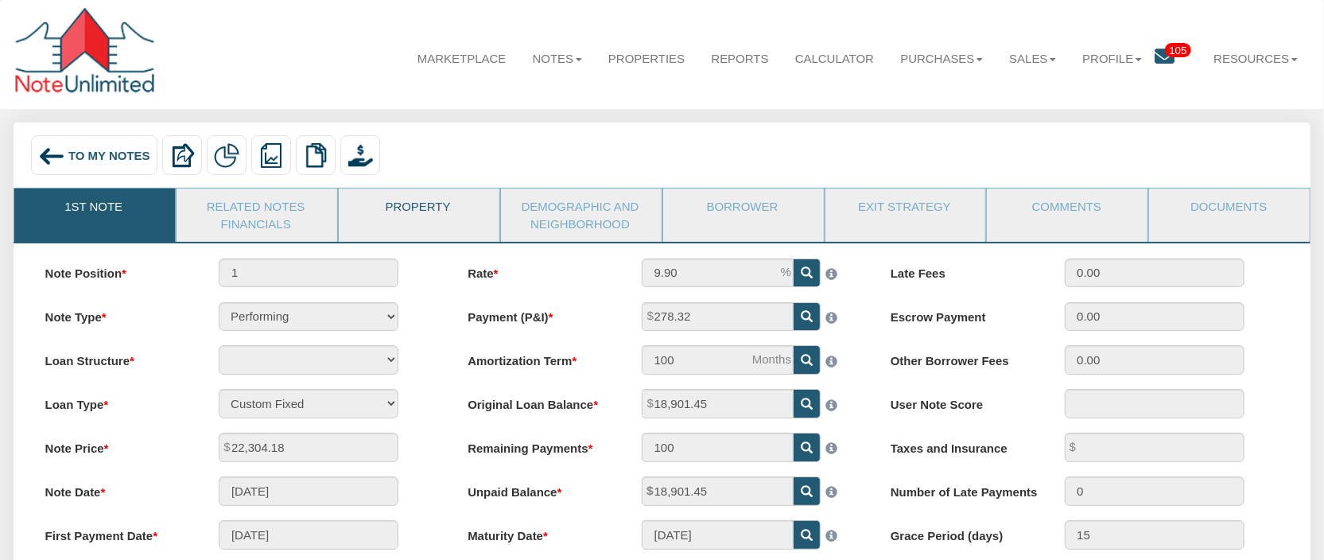
click at [421, 211] on link "Property" at bounding box center [418, 208] width 159 height 40
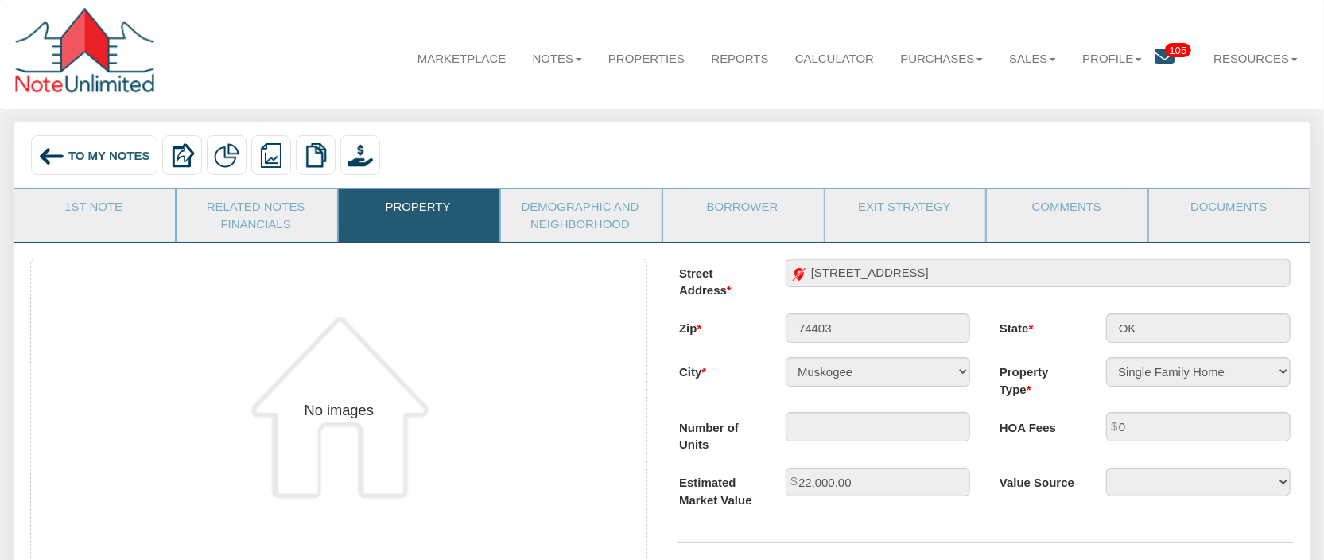
click at [111, 157] on span "To My Notes" at bounding box center [109, 155] width 82 height 14
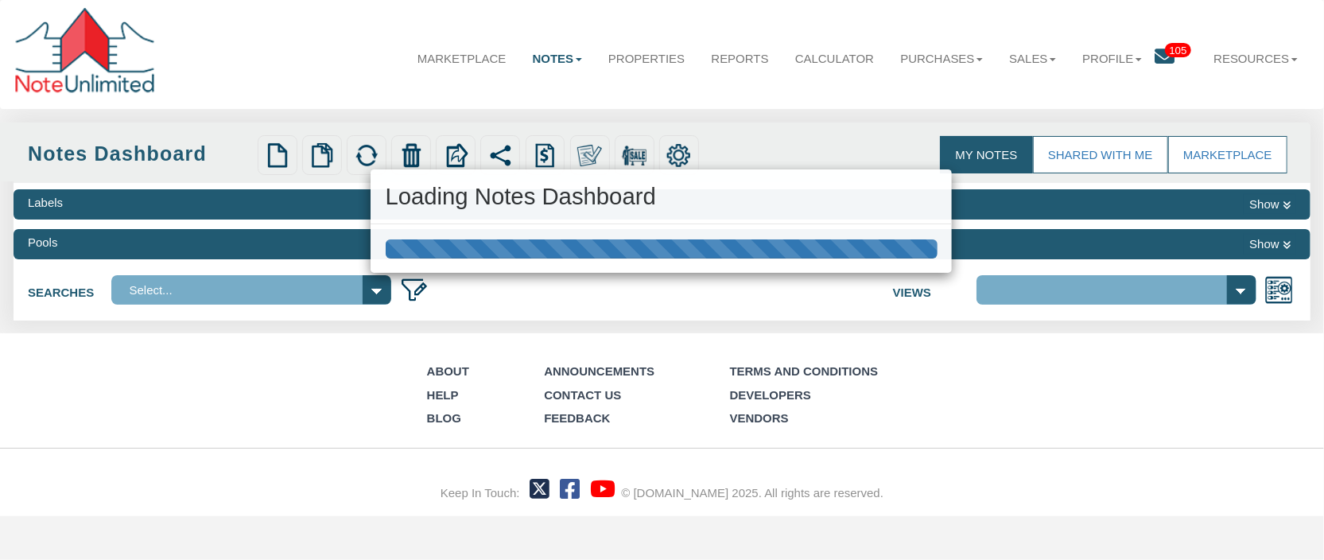
select select
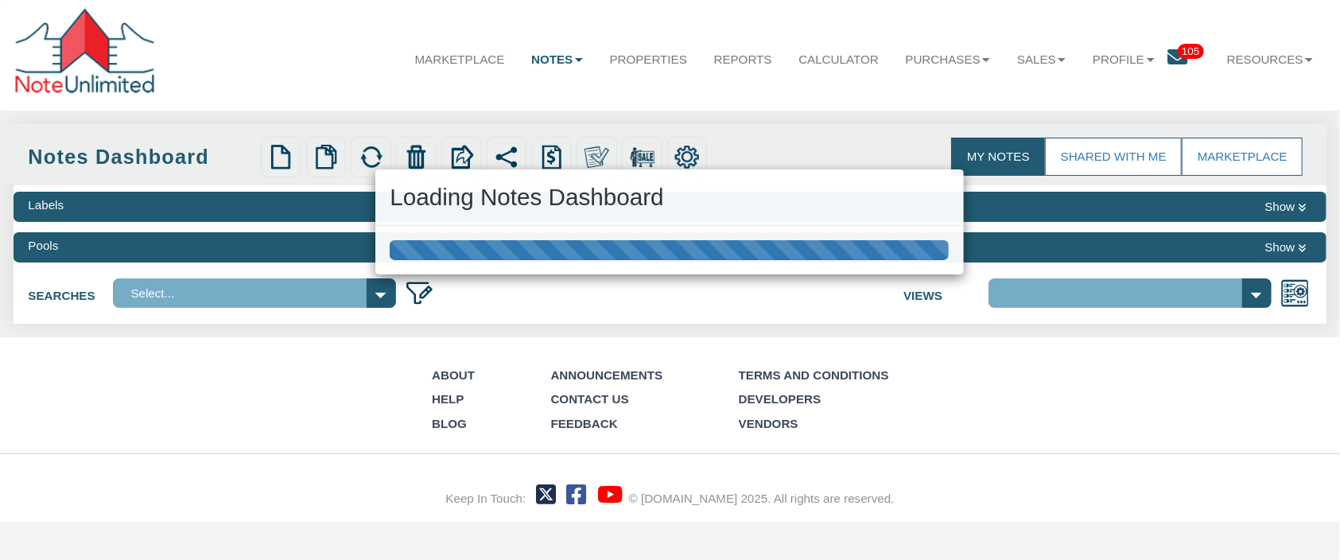
click at [650, 57] on div "Loading Notes Dashboard" at bounding box center [670, 280] width 1340 height 560
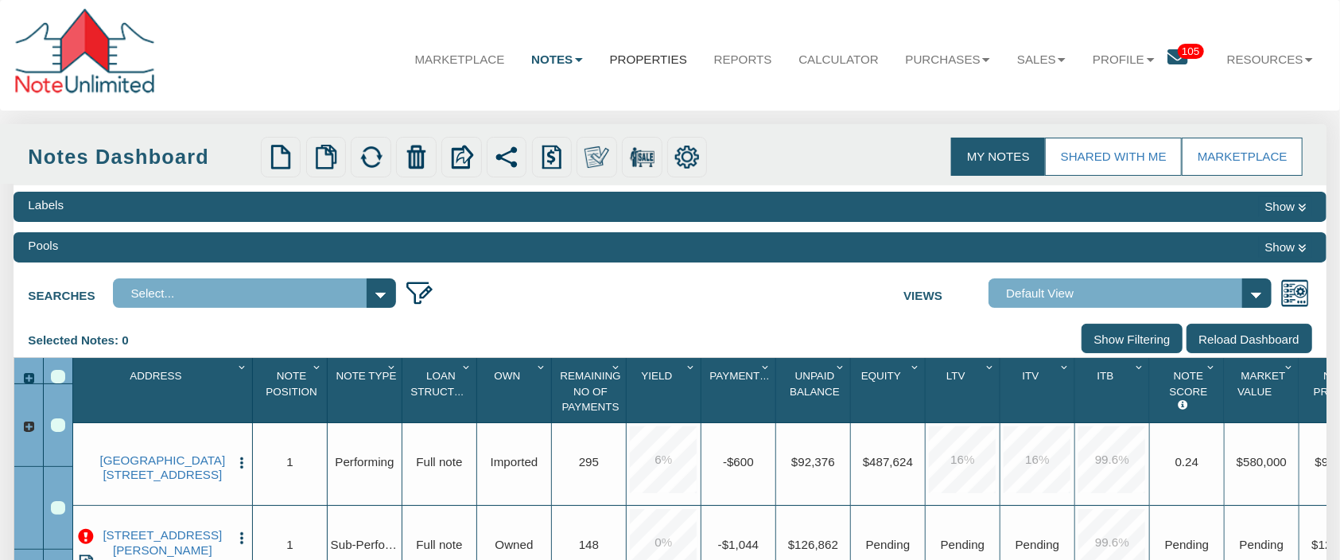
select select "3"
click at [650, 57] on link "Properties" at bounding box center [648, 59] width 104 height 43
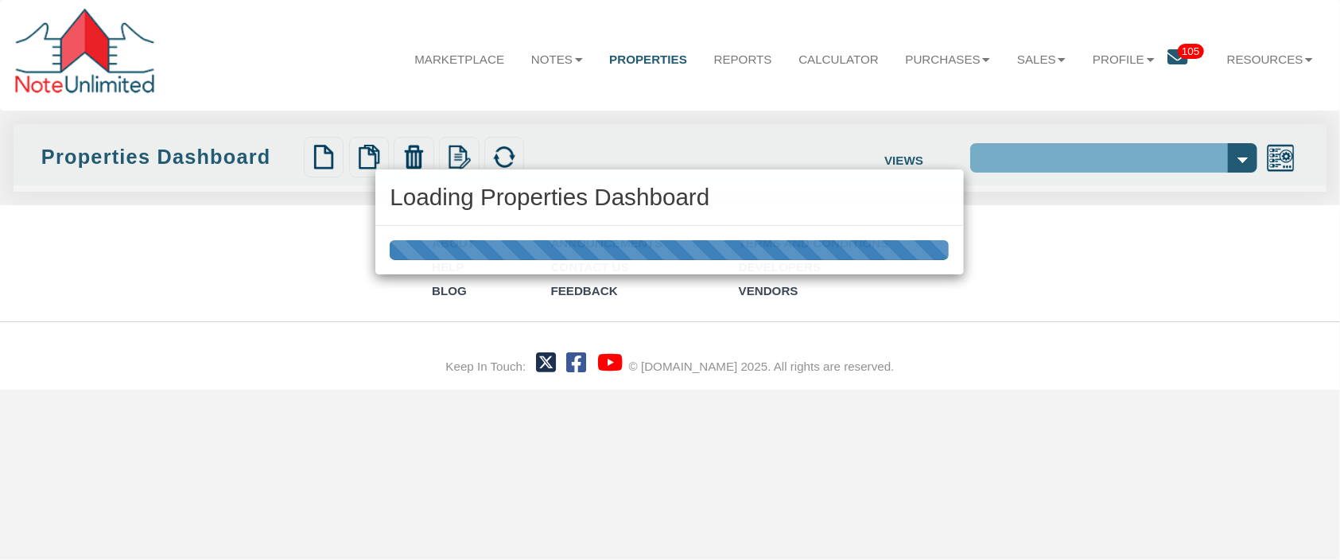
select select "138"
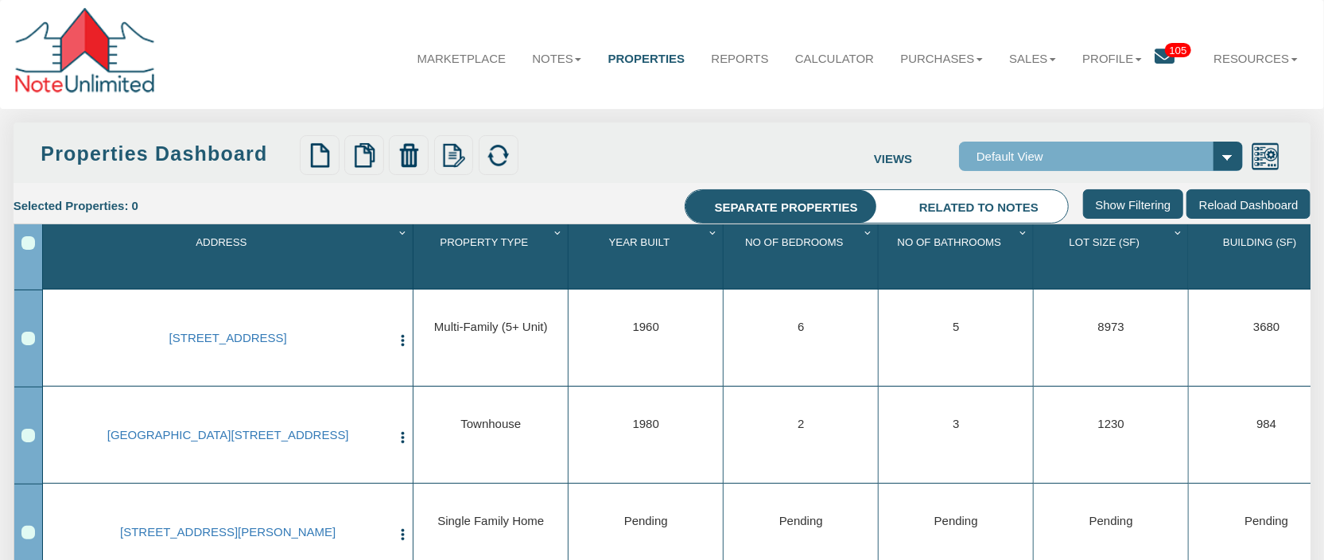
click at [29, 342] on div "Row 1, Row Selection Checkbox" at bounding box center [28, 339] width 14 height 14
click at [501, 160] on img at bounding box center [498, 155] width 25 height 25
click at [214, 340] on link "1650 bay rd, E PALO ALTO, CA, 94303" at bounding box center [227, 338] width 325 height 14
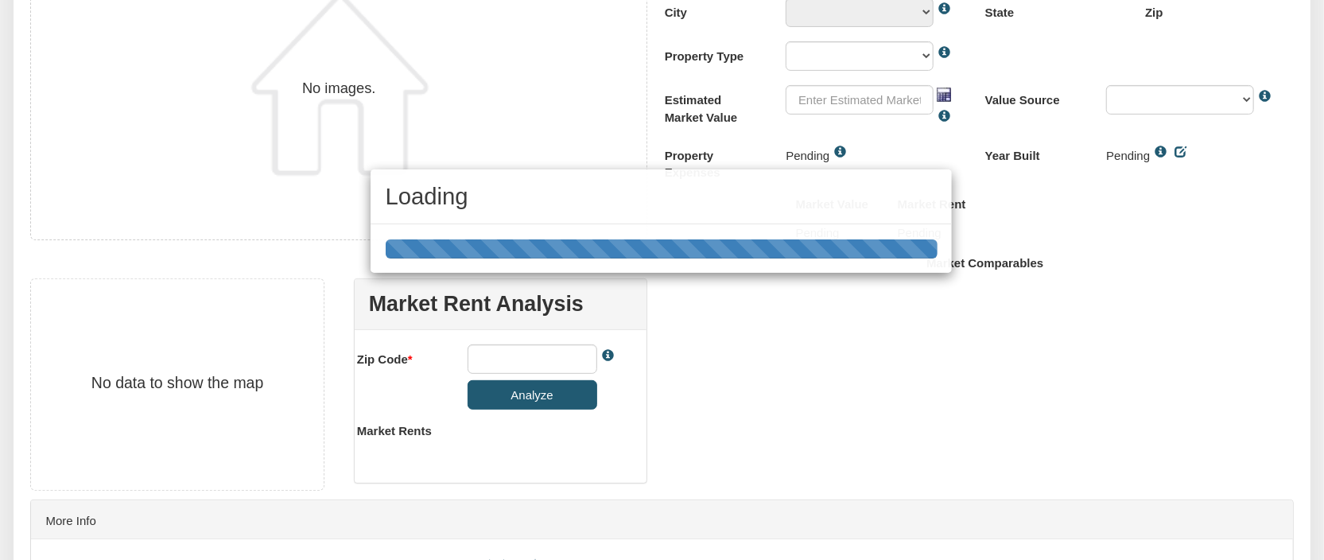
scroll to position [320, 0]
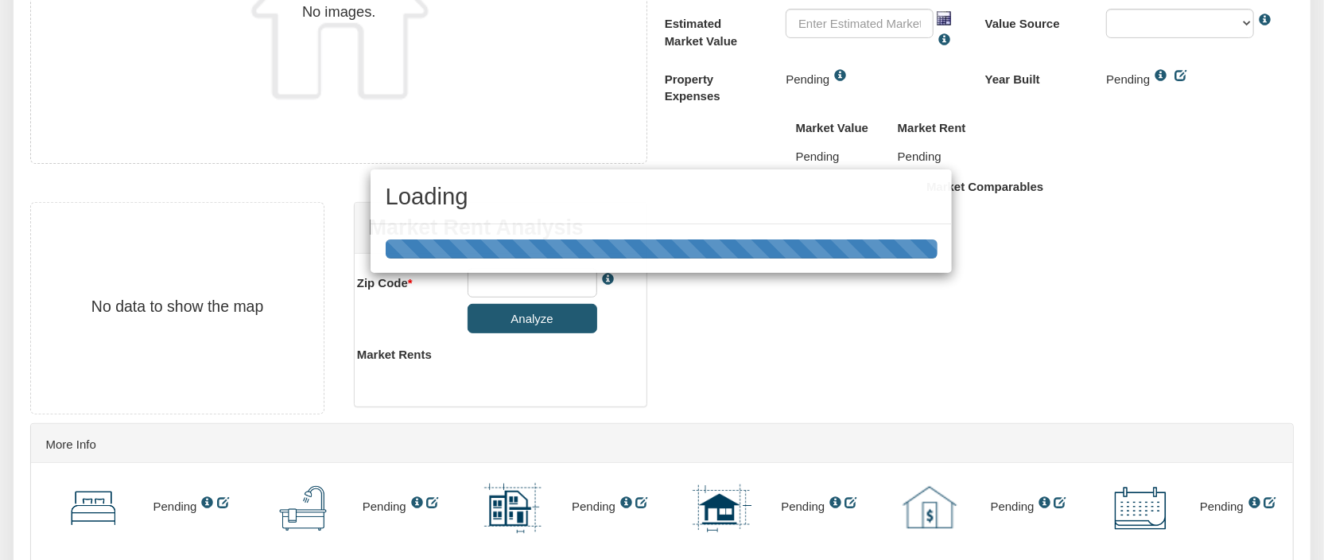
type textarea "[STREET_ADDRESS]"
type input "94303"
select select "string:E [GEOGRAPHIC_DATA]"
select select "string:MULTI-FAM5+"
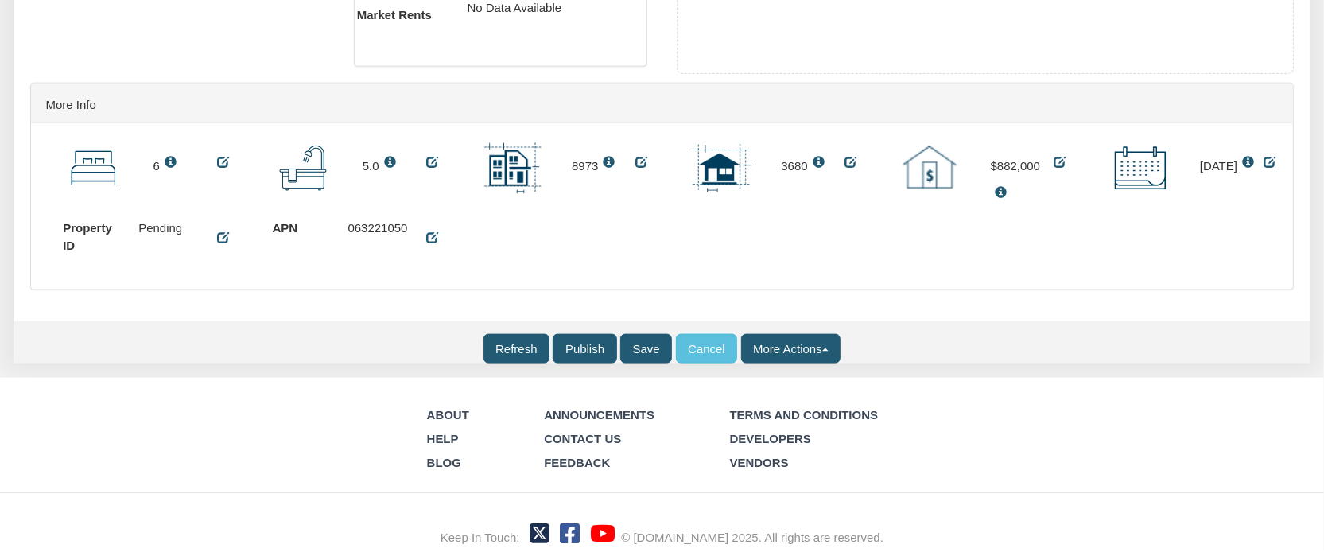
scroll to position [1290, 0]
click at [512, 342] on input "Refresh" at bounding box center [516, 348] width 67 height 29
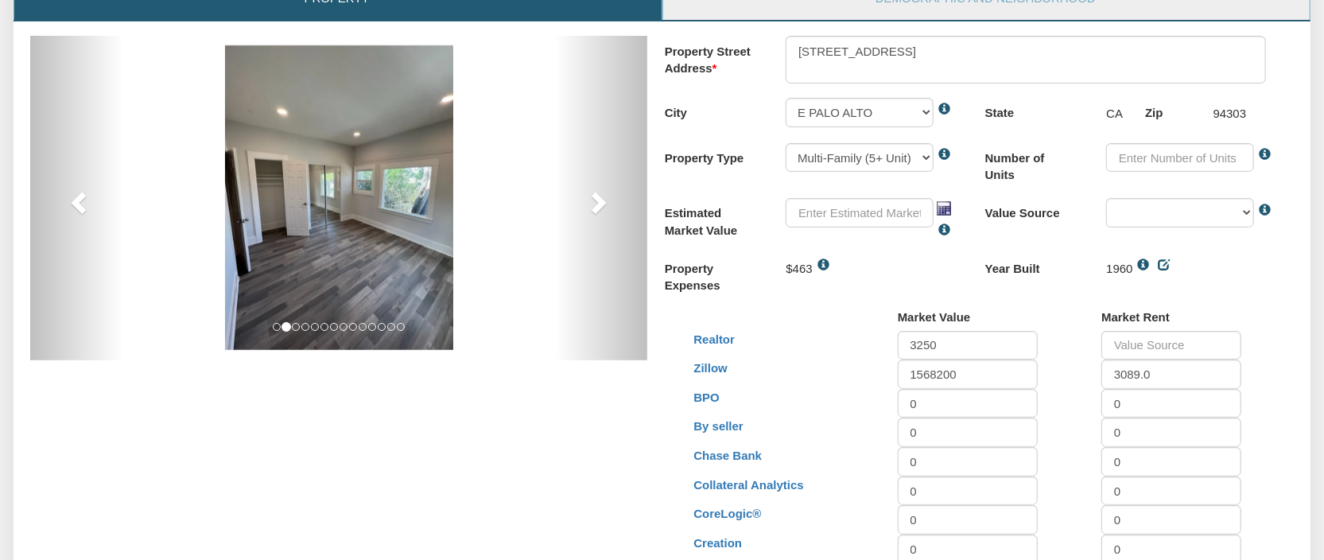
scroll to position [0, 0]
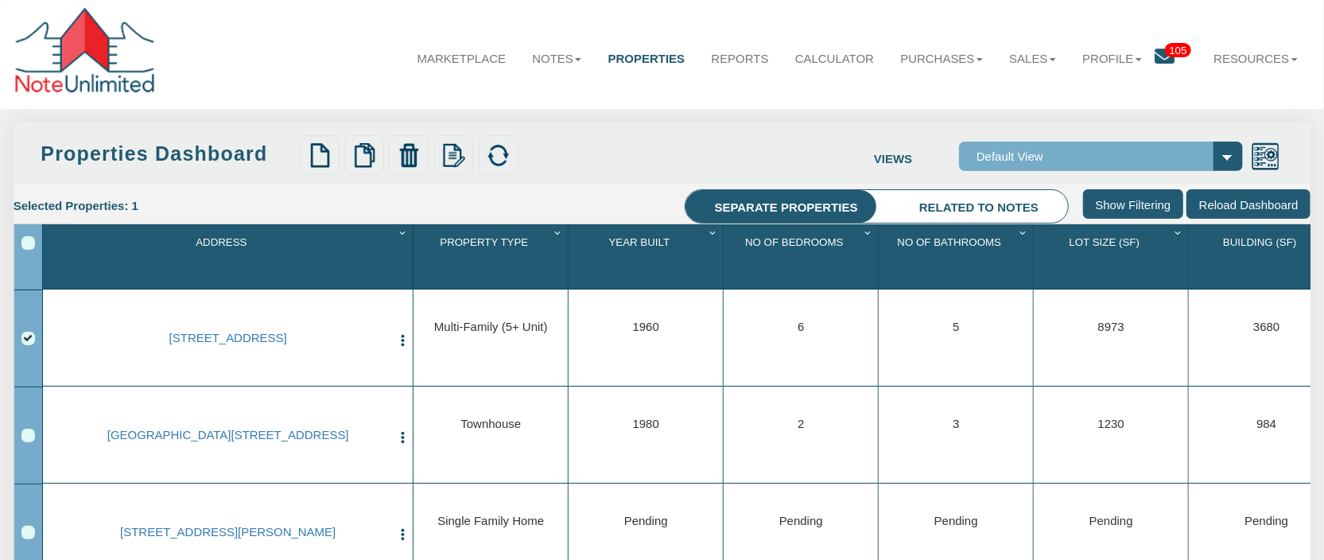
click at [401, 342] on img "button" at bounding box center [402, 340] width 14 height 14
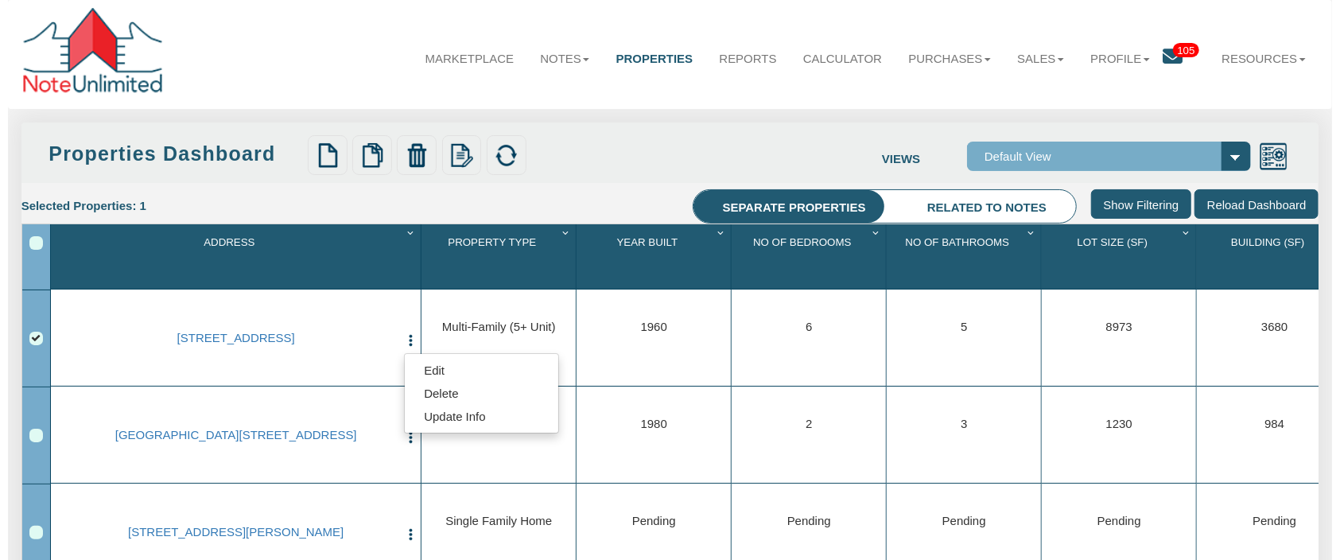
scroll to position [254, 0]
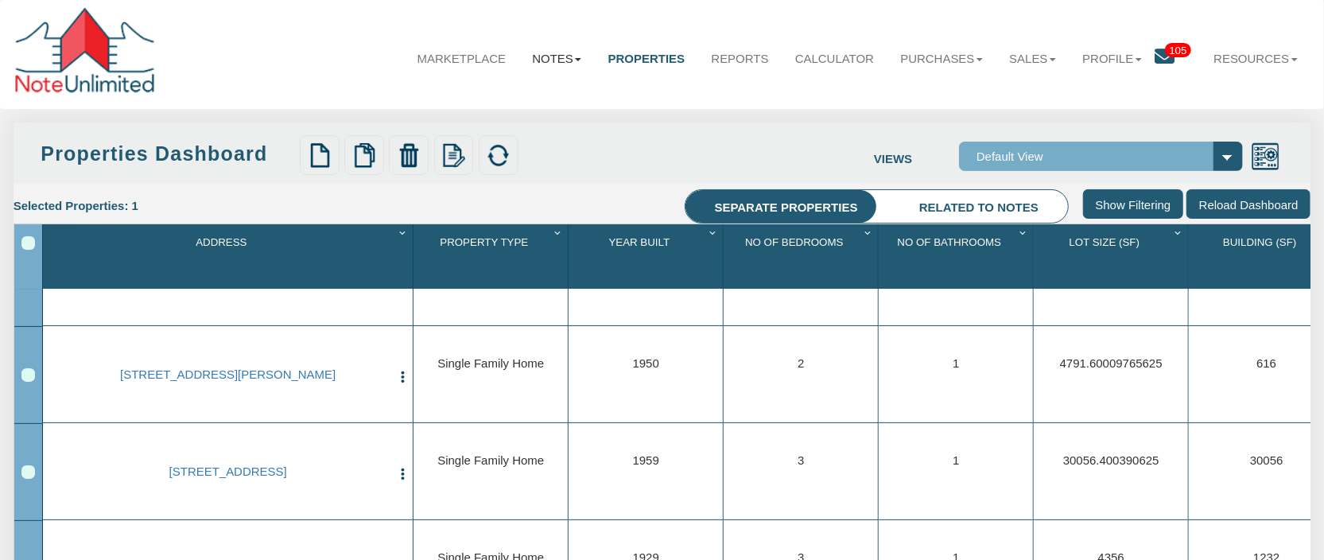
click at [550, 60] on link "Notes" at bounding box center [557, 58] width 76 height 42
click at [456, 94] on link "Dashboard" at bounding box center [517, 97] width 153 height 23
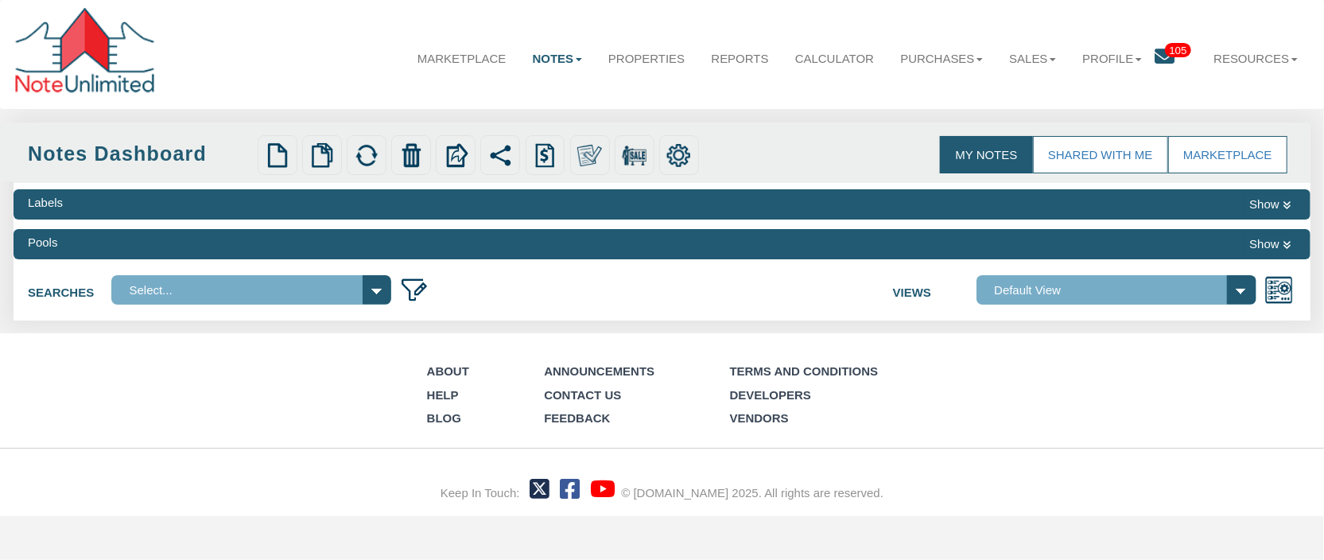
select select
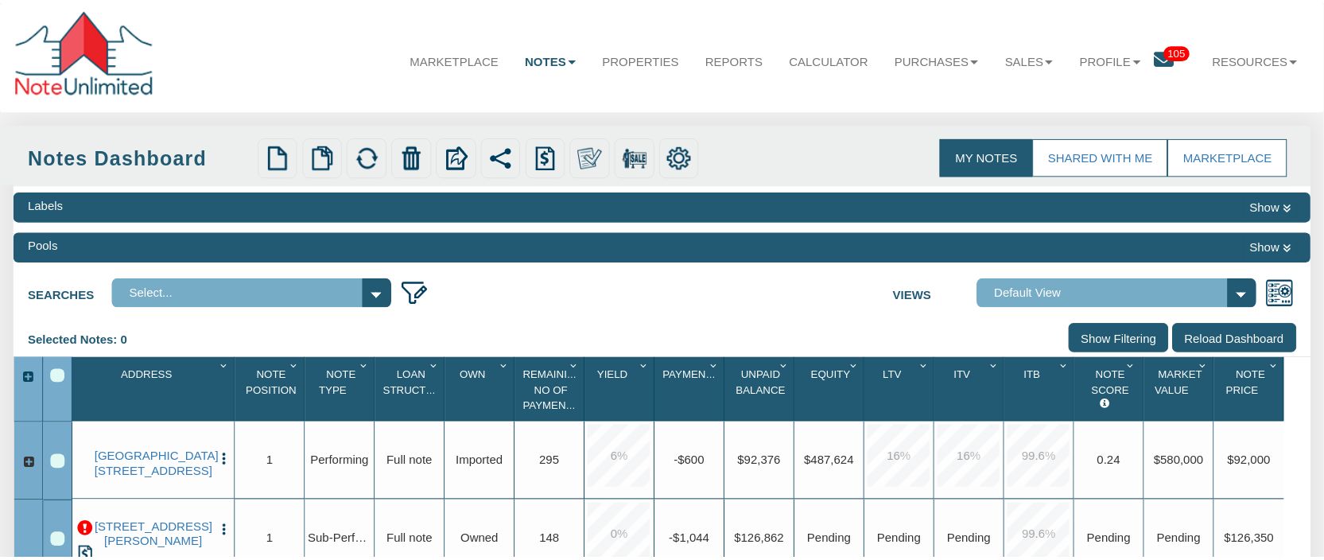
scroll to position [127, 0]
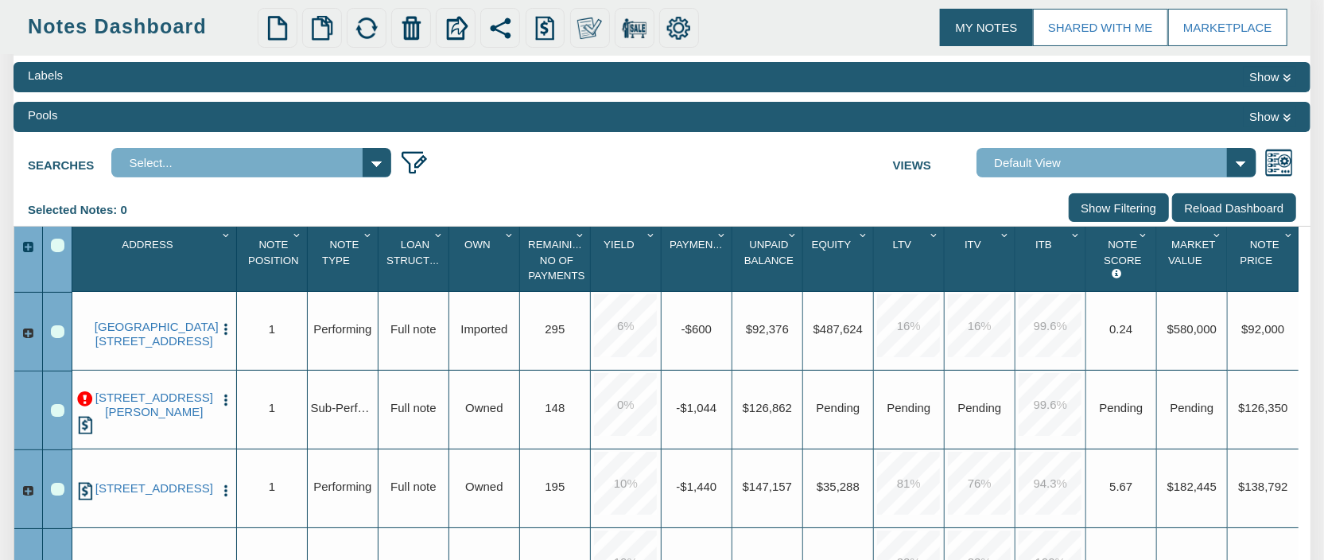
click at [55, 415] on div "Row 3, Row Selection Checkbox" at bounding box center [58, 411] width 14 height 14
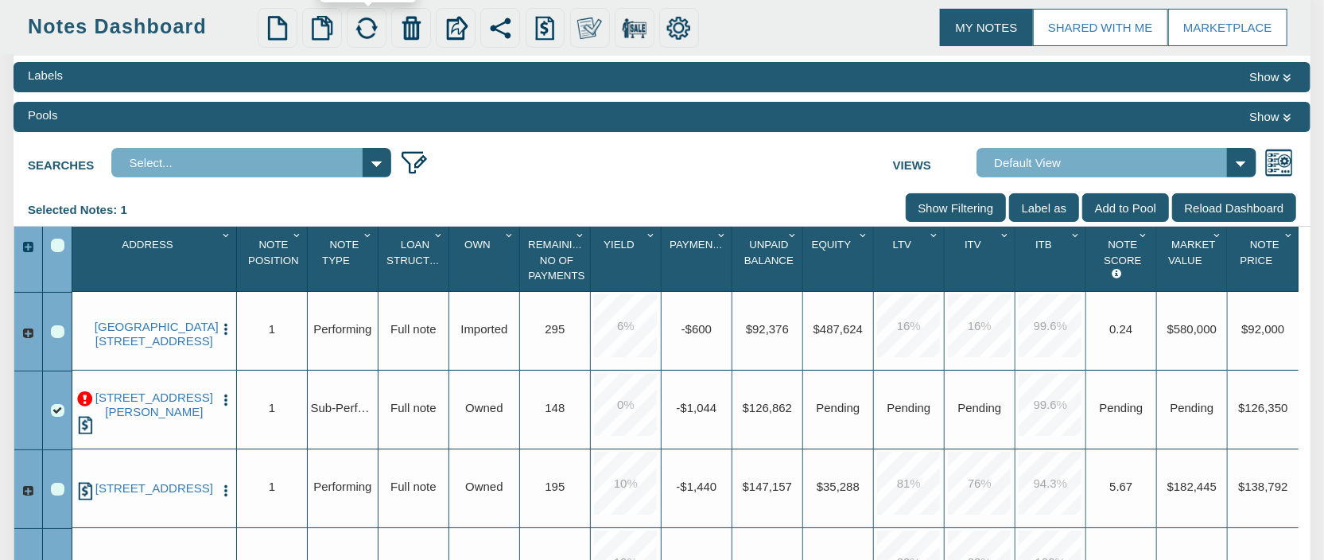
click at [374, 25] on img at bounding box center [366, 28] width 25 height 25
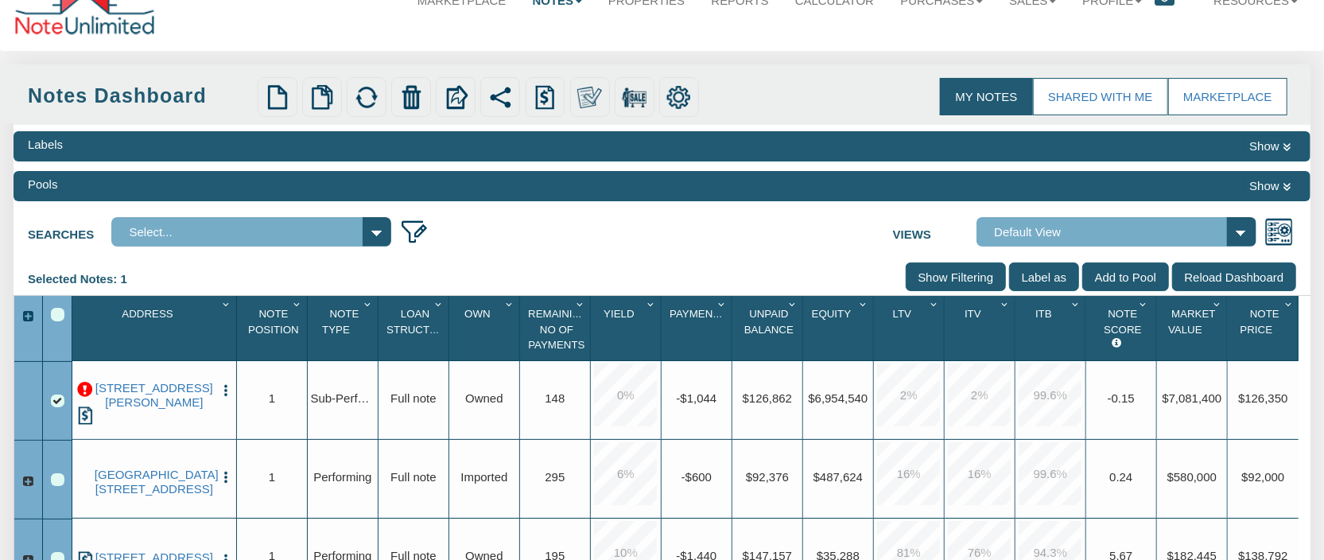
scroll to position [0, 0]
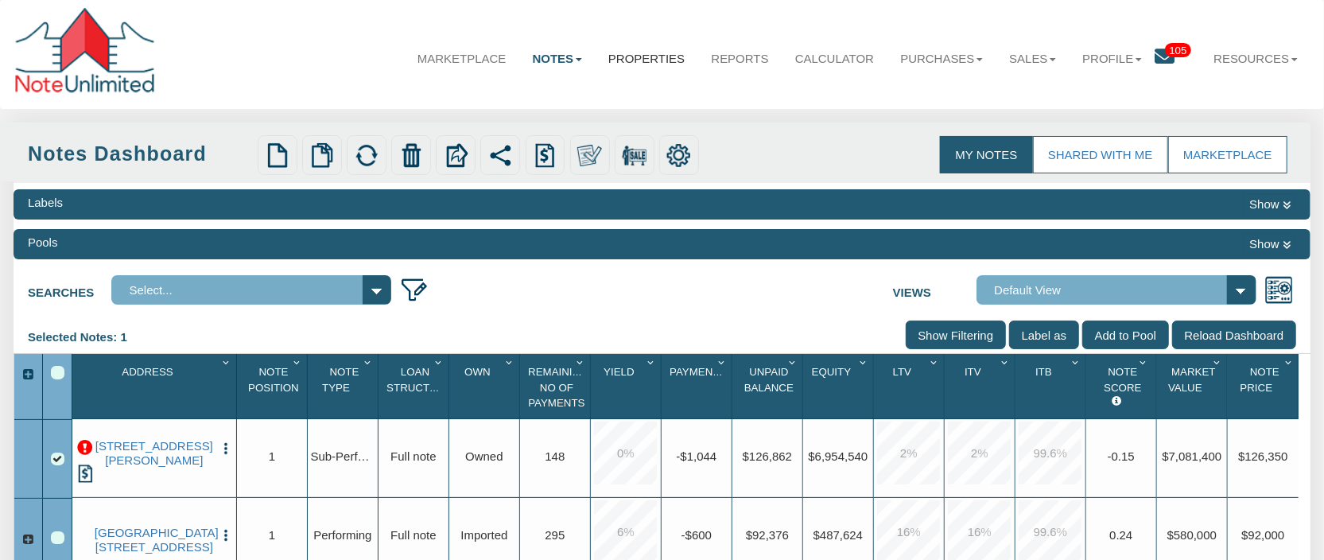
click at [617, 57] on link "Properties" at bounding box center [646, 58] width 103 height 42
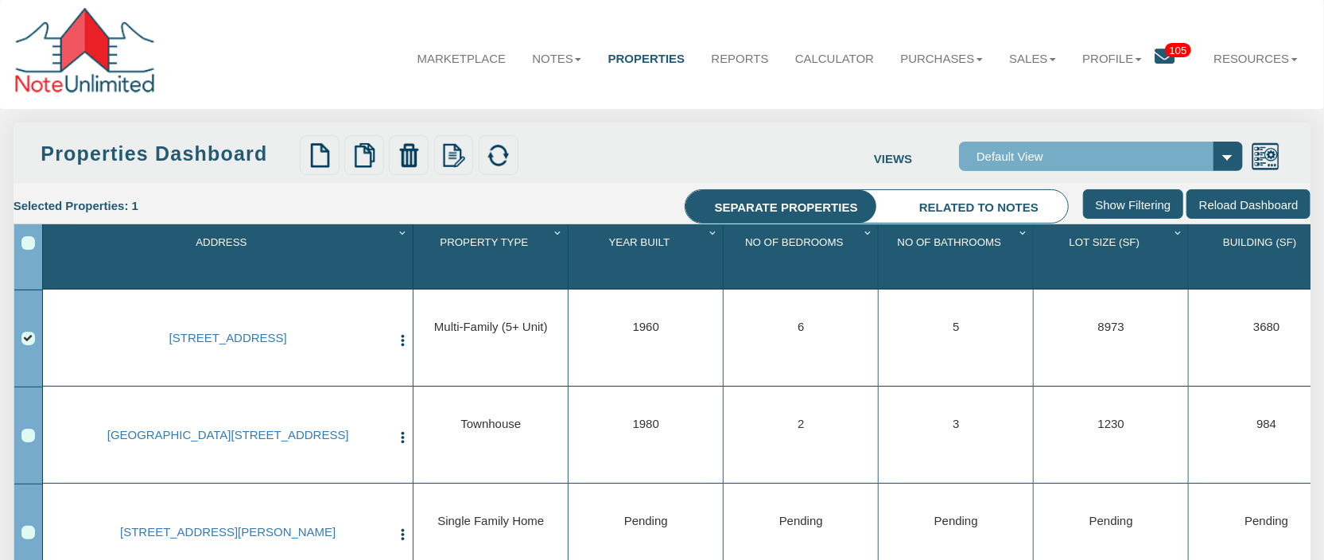
scroll to position [127, 0]
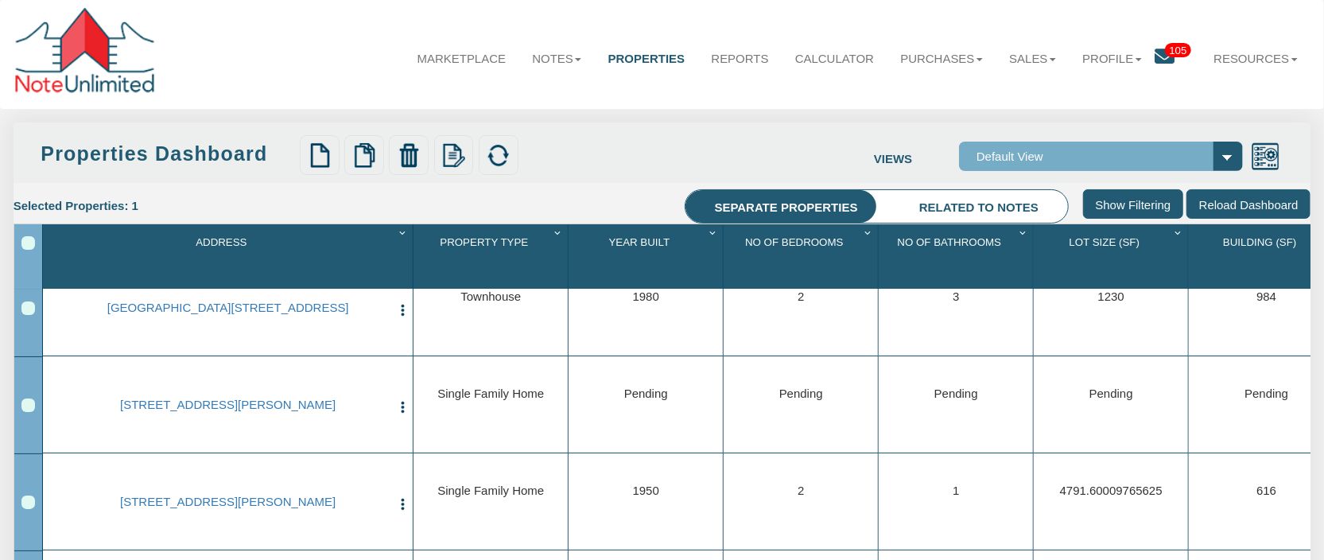
click at [25, 411] on div "Row 3, Row Selection Checkbox" at bounding box center [28, 405] width 14 height 14
click at [500, 156] on img at bounding box center [498, 155] width 25 height 25
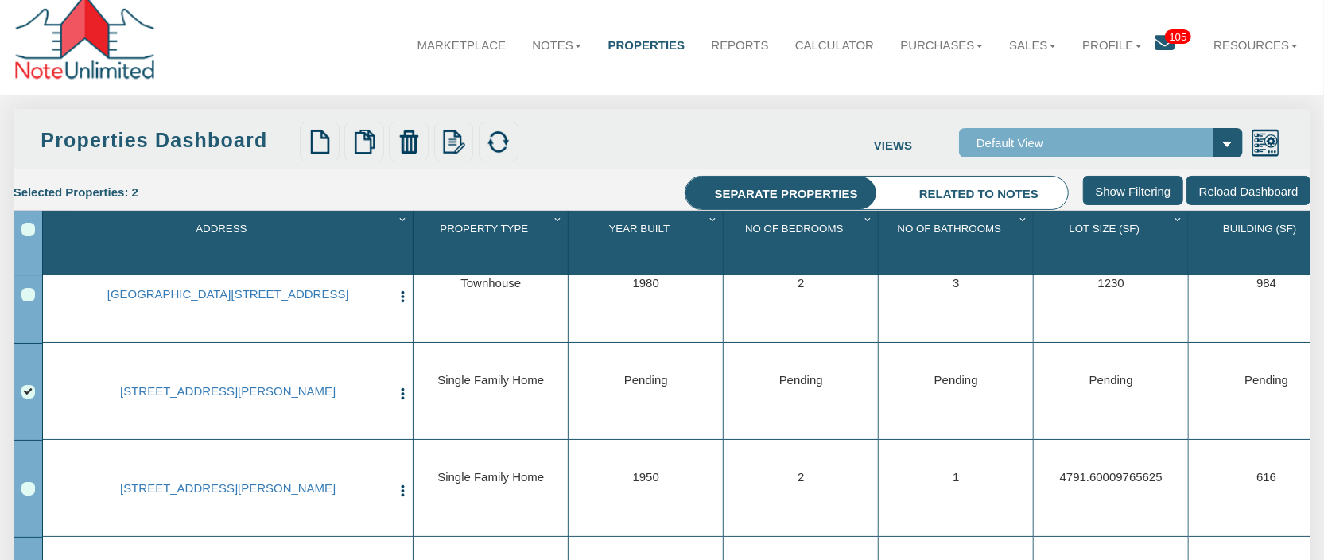
scroll to position [0, 0]
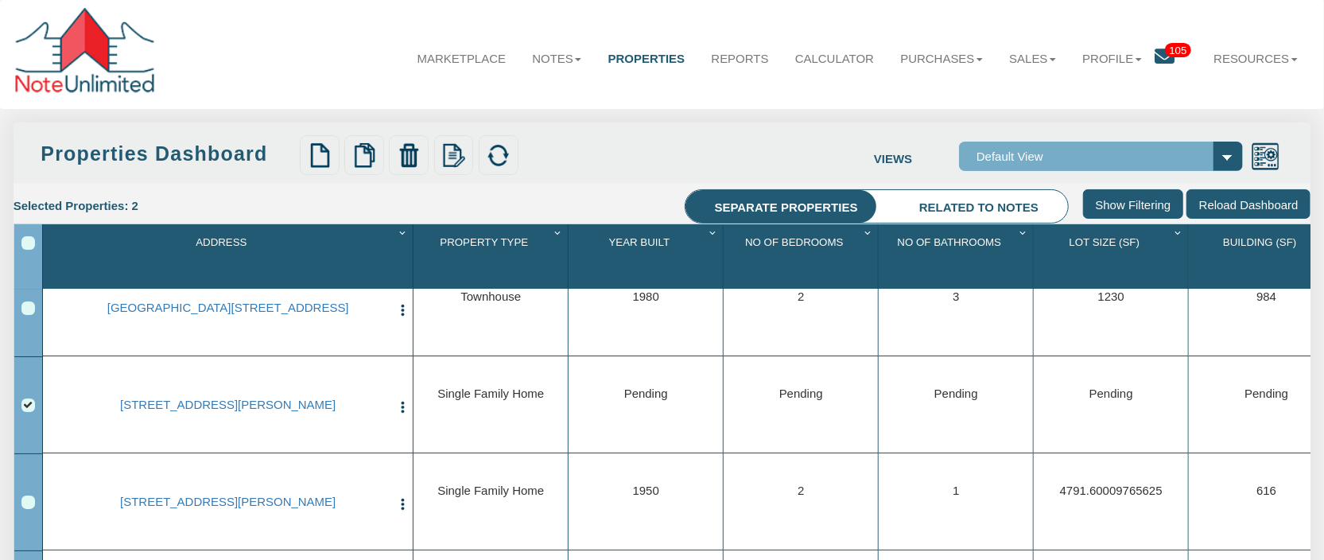
click at [974, 207] on li "Related to notes" at bounding box center [978, 206] width 177 height 33
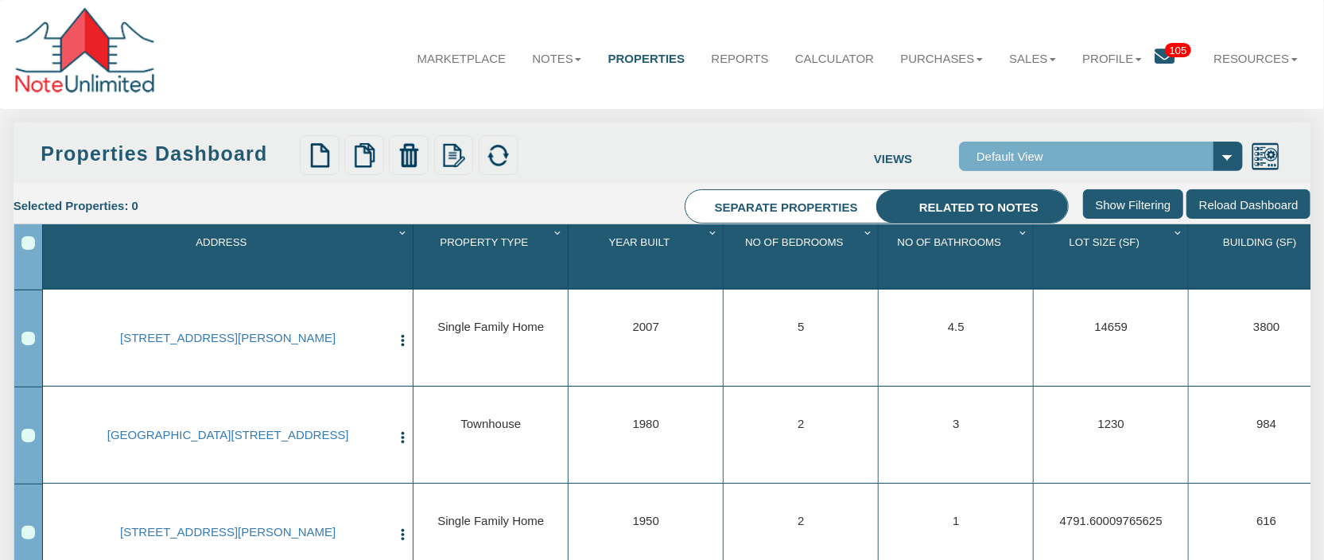
click at [29, 344] on div "Row 1, Row Selection Checkbox" at bounding box center [28, 339] width 14 height 14
click at [500, 159] on img at bounding box center [498, 155] width 25 height 25
click at [755, 210] on li "Separate properties" at bounding box center [785, 206] width 201 height 33
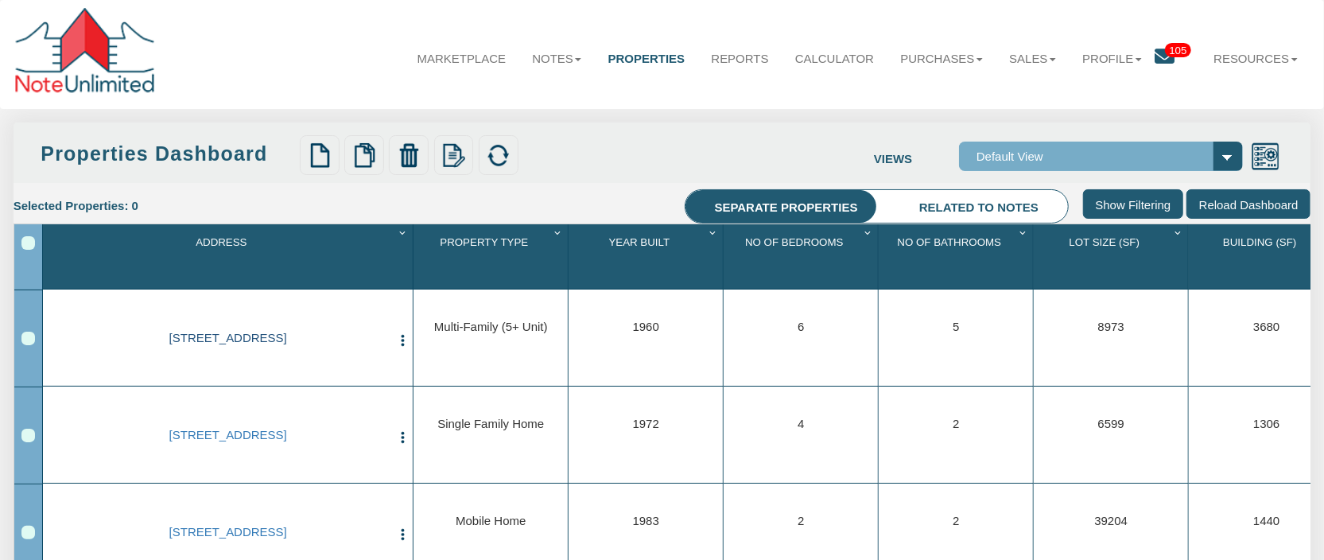
click at [259, 338] on link "1650 bay rd, E PALO ALTO, CA, 94303" at bounding box center [227, 338] width 325 height 14
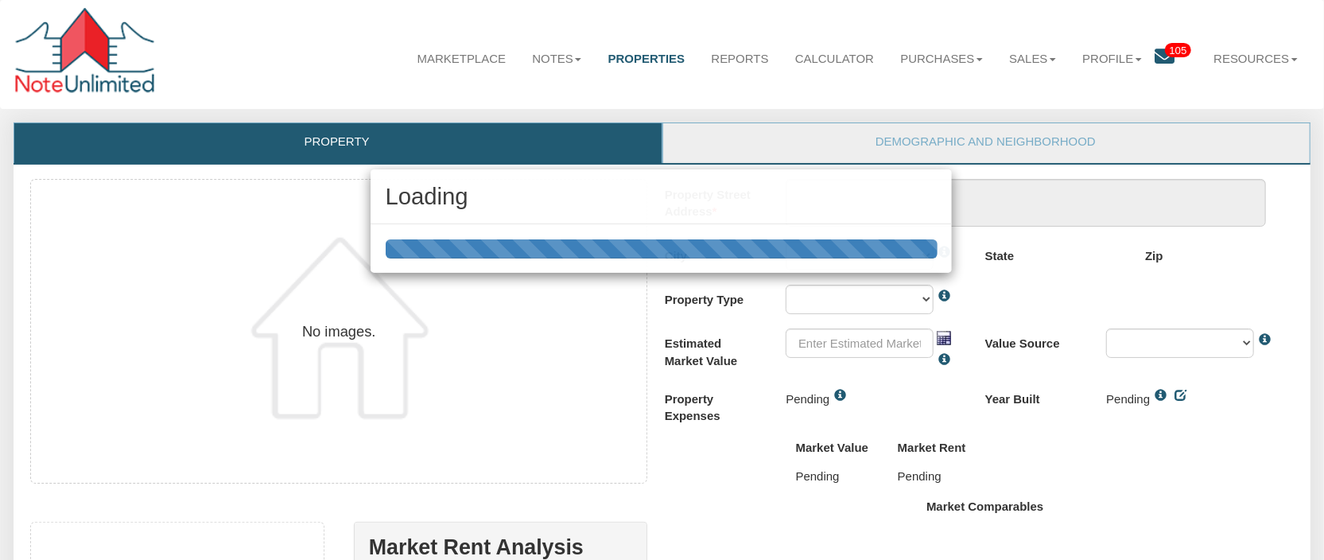
type textarea "[STREET_ADDRESS]"
type input "94303"
select select "string:E [GEOGRAPHIC_DATA]"
select select "string:MULTI-FAM5+"
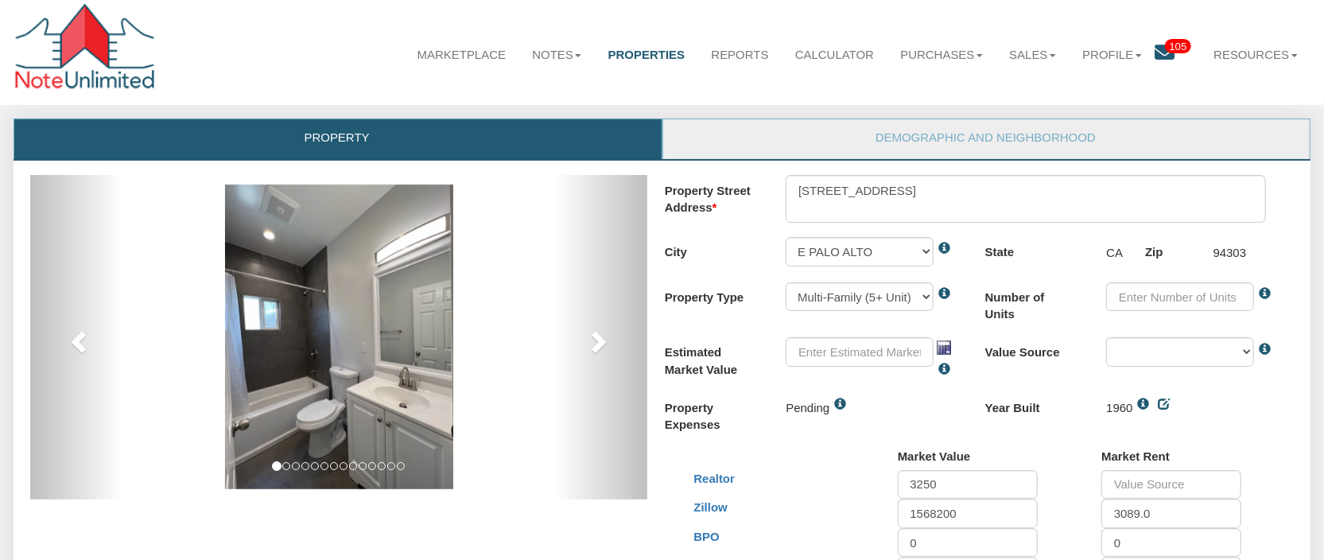
scroll to position [11, 0]
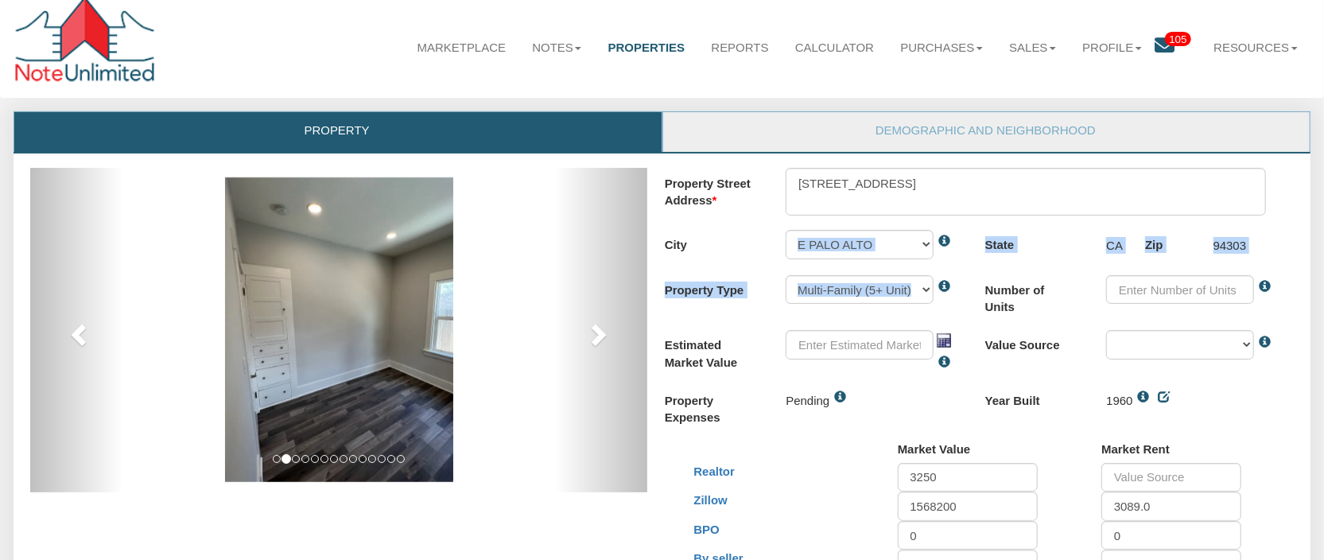
drag, startPoint x: 780, startPoint y: 293, endPoint x: 748, endPoint y: 240, distance: 61.4
click at [744, 240] on label "City" at bounding box center [718, 242] width 107 height 24
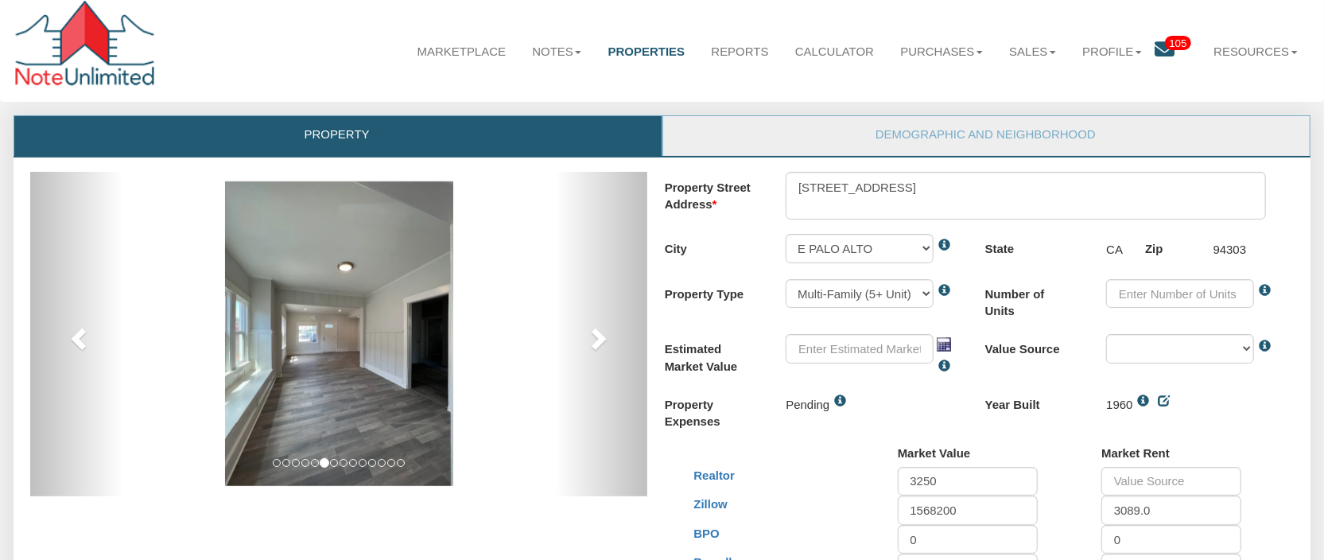
scroll to position [0, 0]
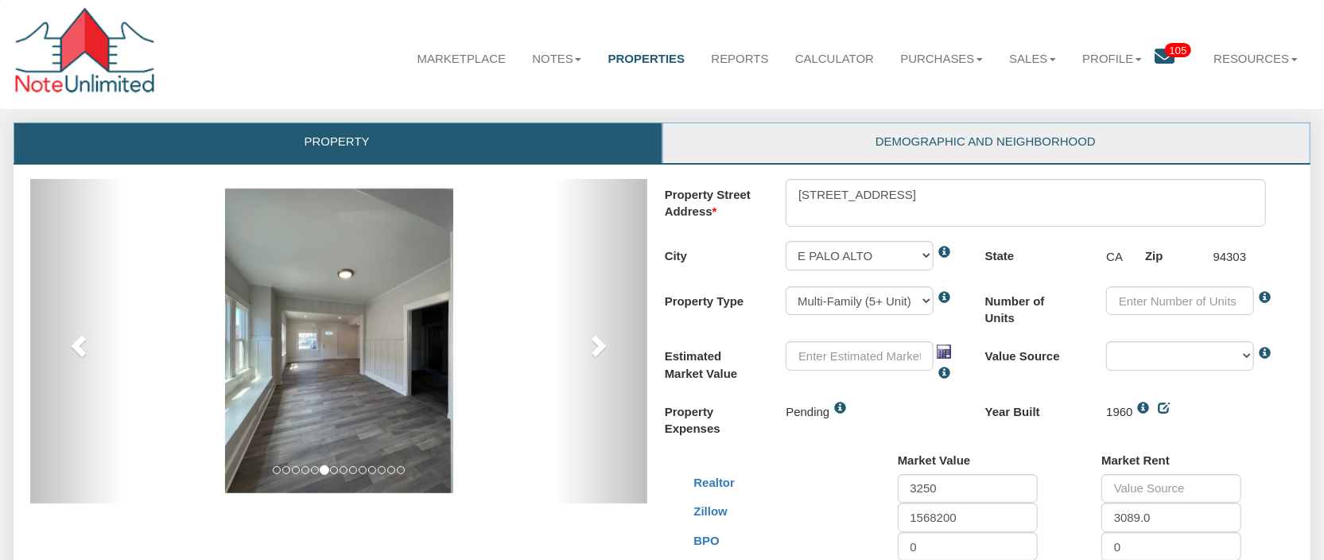
click at [914, 150] on link "Demographic and Neighborhood" at bounding box center [986, 143] width 646 height 40
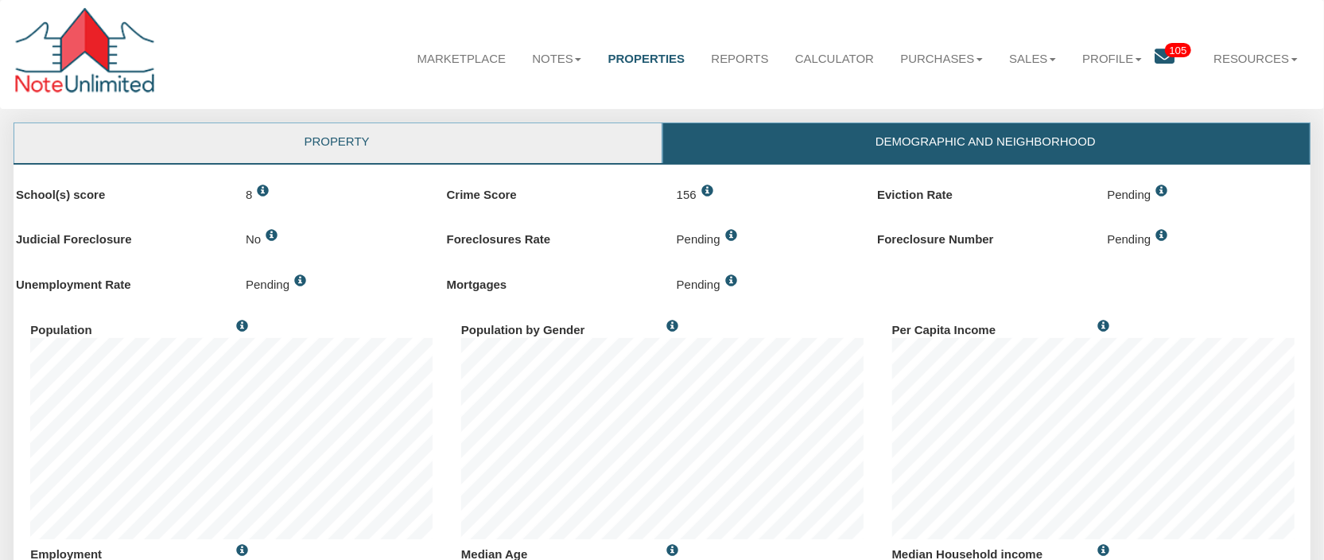
click at [347, 146] on link "Property" at bounding box center [337, 143] width 646 height 40
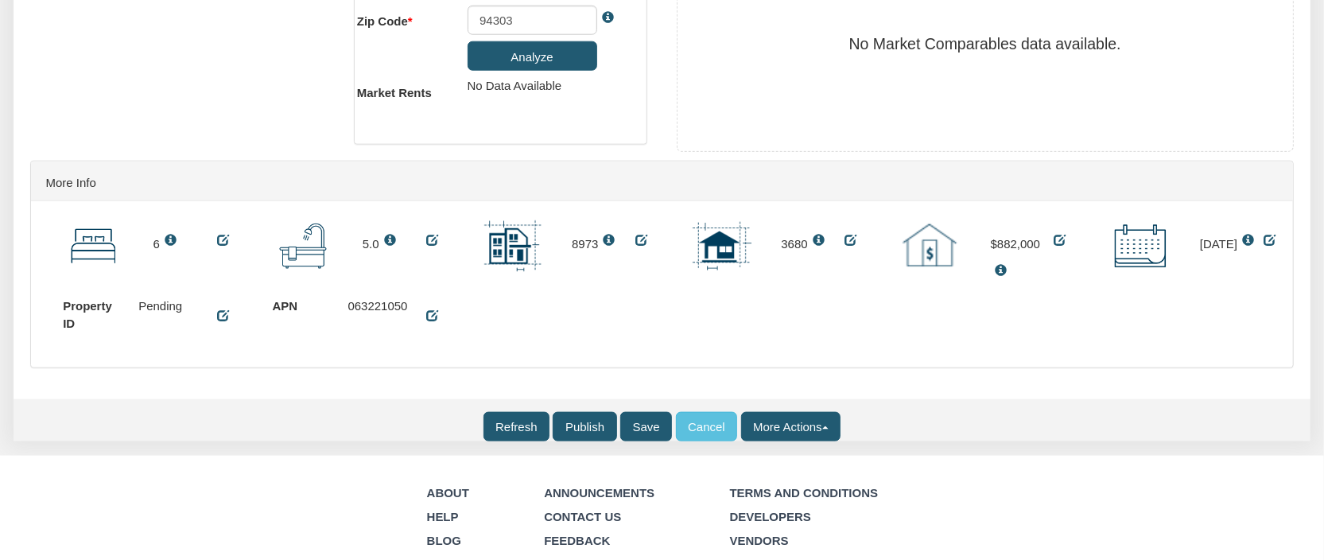
scroll to position [1290, 0]
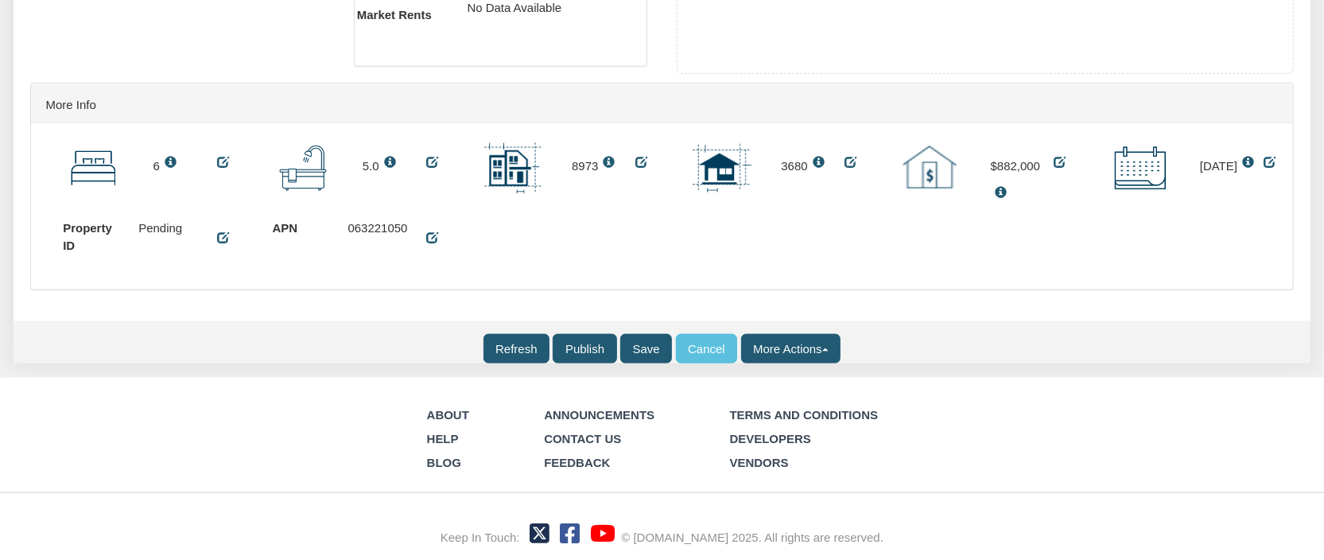
click at [513, 347] on input "Refresh" at bounding box center [516, 348] width 67 height 29
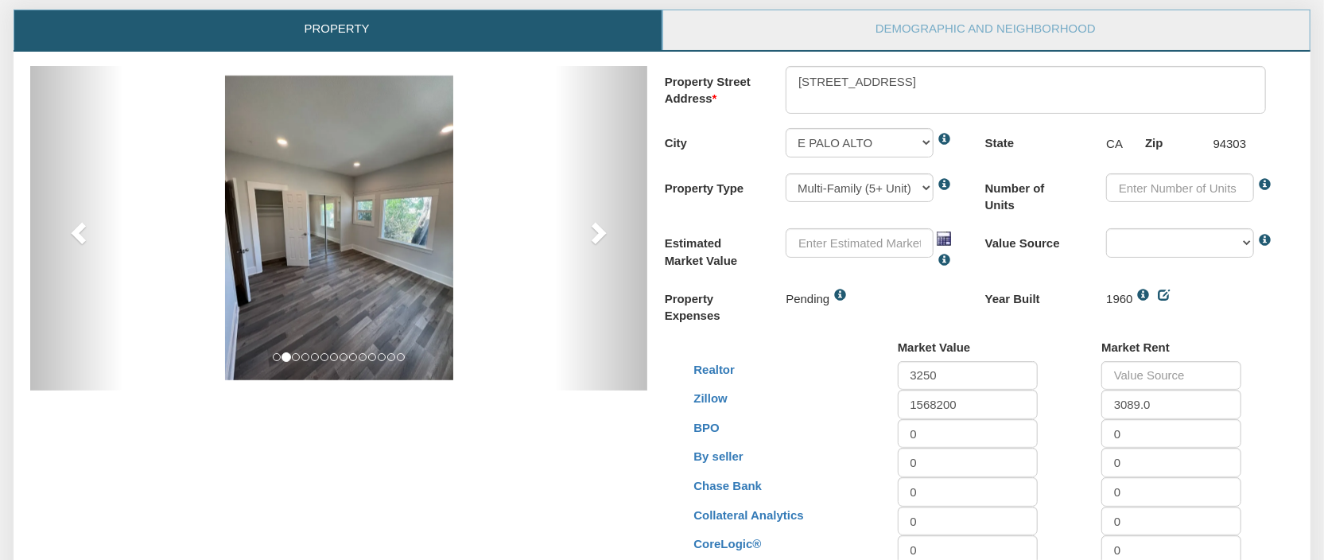
scroll to position [127, 0]
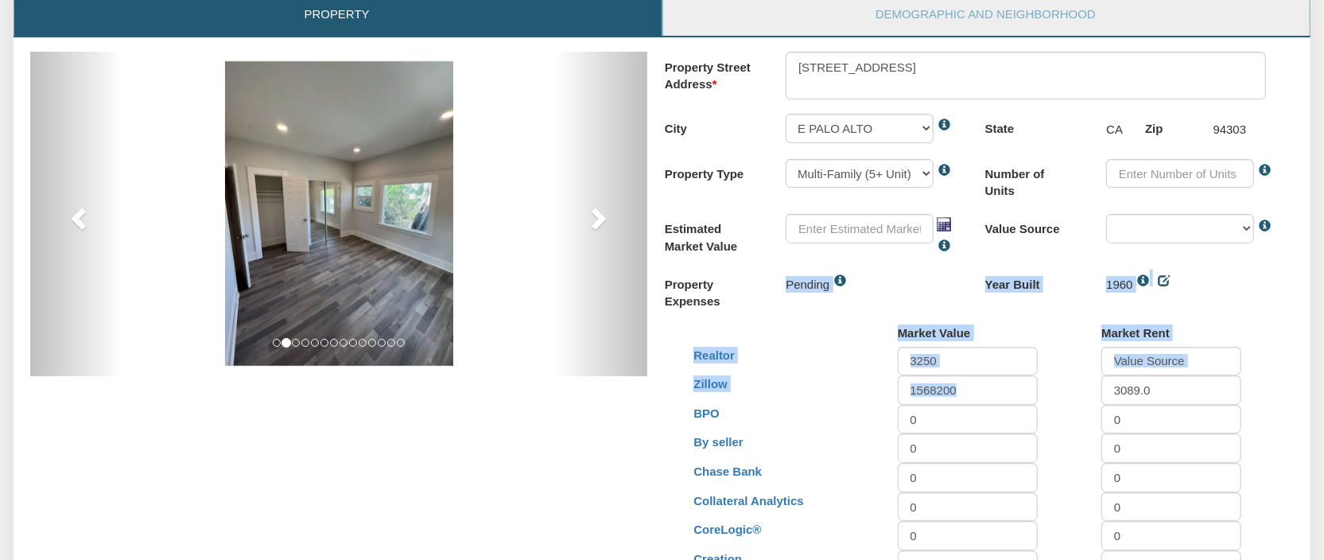
drag, startPoint x: 660, startPoint y: 390, endPoint x: 1164, endPoint y: 395, distance: 504.2
click at [1164, 395] on div "previous" at bounding box center [662, 512] width 1292 height 921
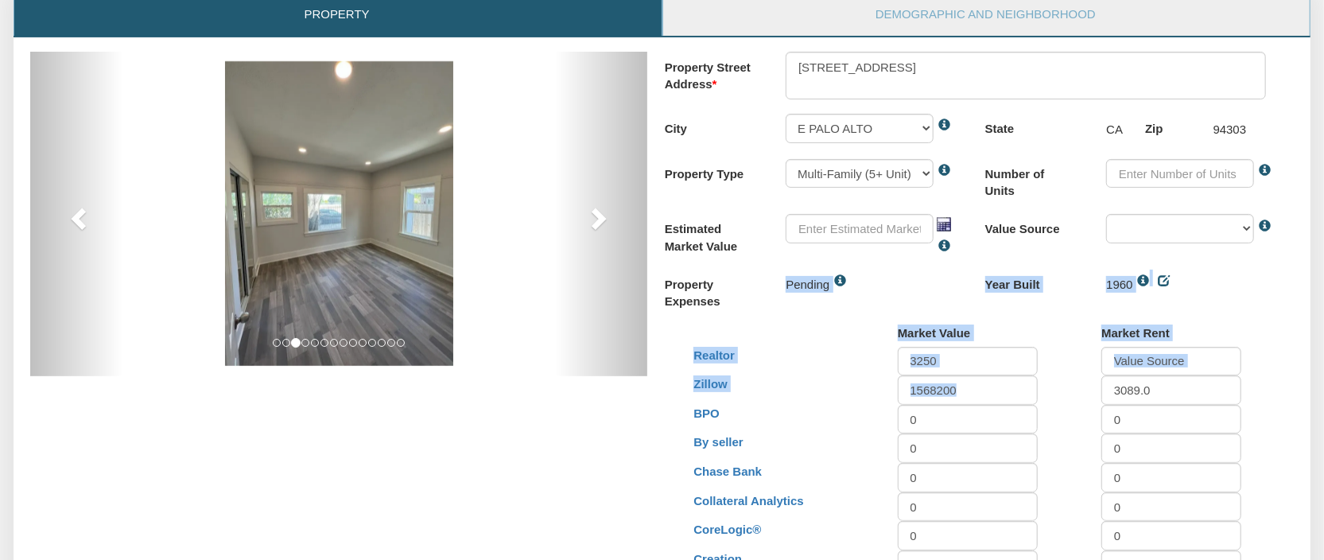
drag, startPoint x: 1058, startPoint y: 395, endPoint x: 1003, endPoint y: 413, distance: 57.8
click at [1058, 394] on div "$1,568,200 1568200" at bounding box center [985, 389] width 204 height 29
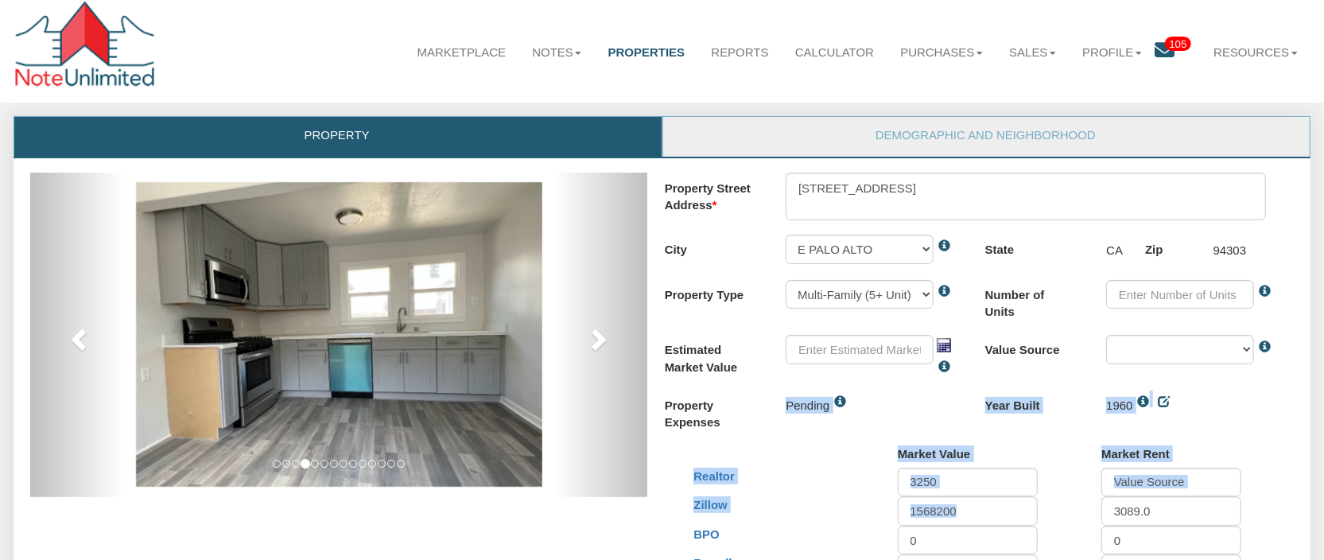
scroll to position [0, 0]
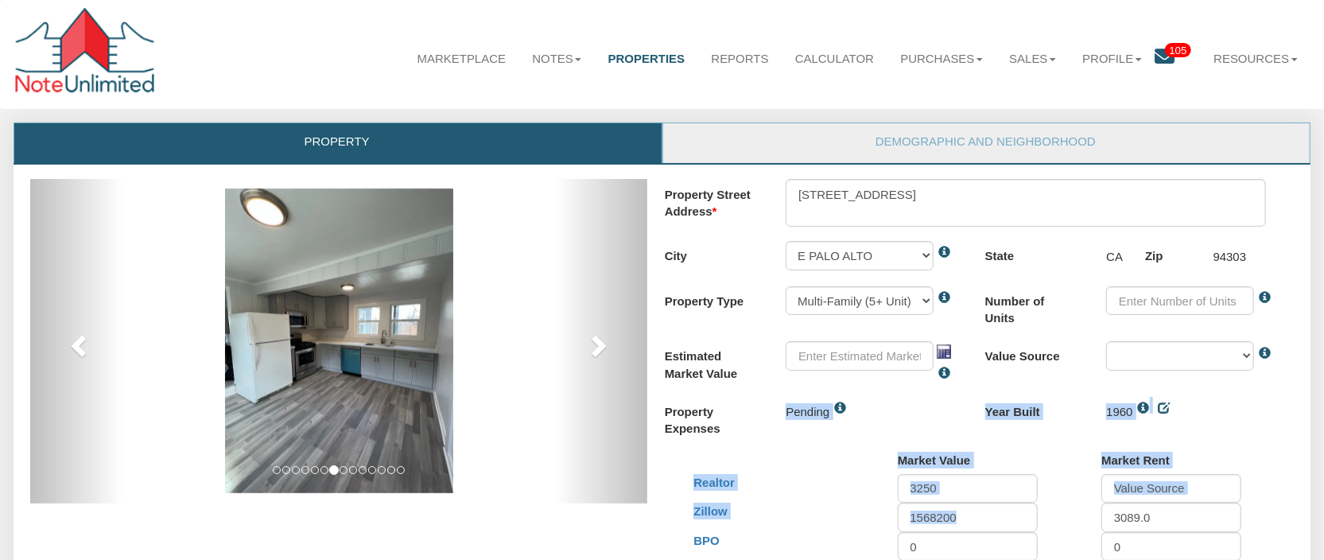
click at [1255, 437] on div "Property Expenses Pending Year Built 1960" at bounding box center [985, 417] width 641 height 41
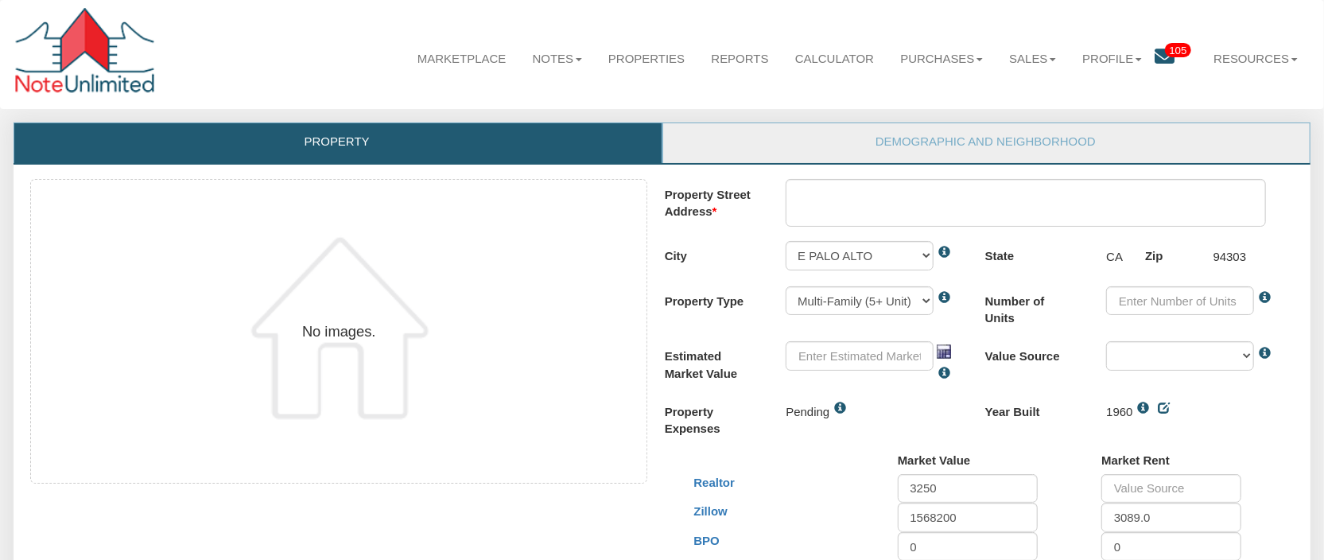
type textarea "[STREET_ADDRESS]"
select select "string:E [GEOGRAPHIC_DATA]"
select select "string:MULTI-FAM5+"
type input "94303"
